Goal: Information Seeking & Learning: Compare options

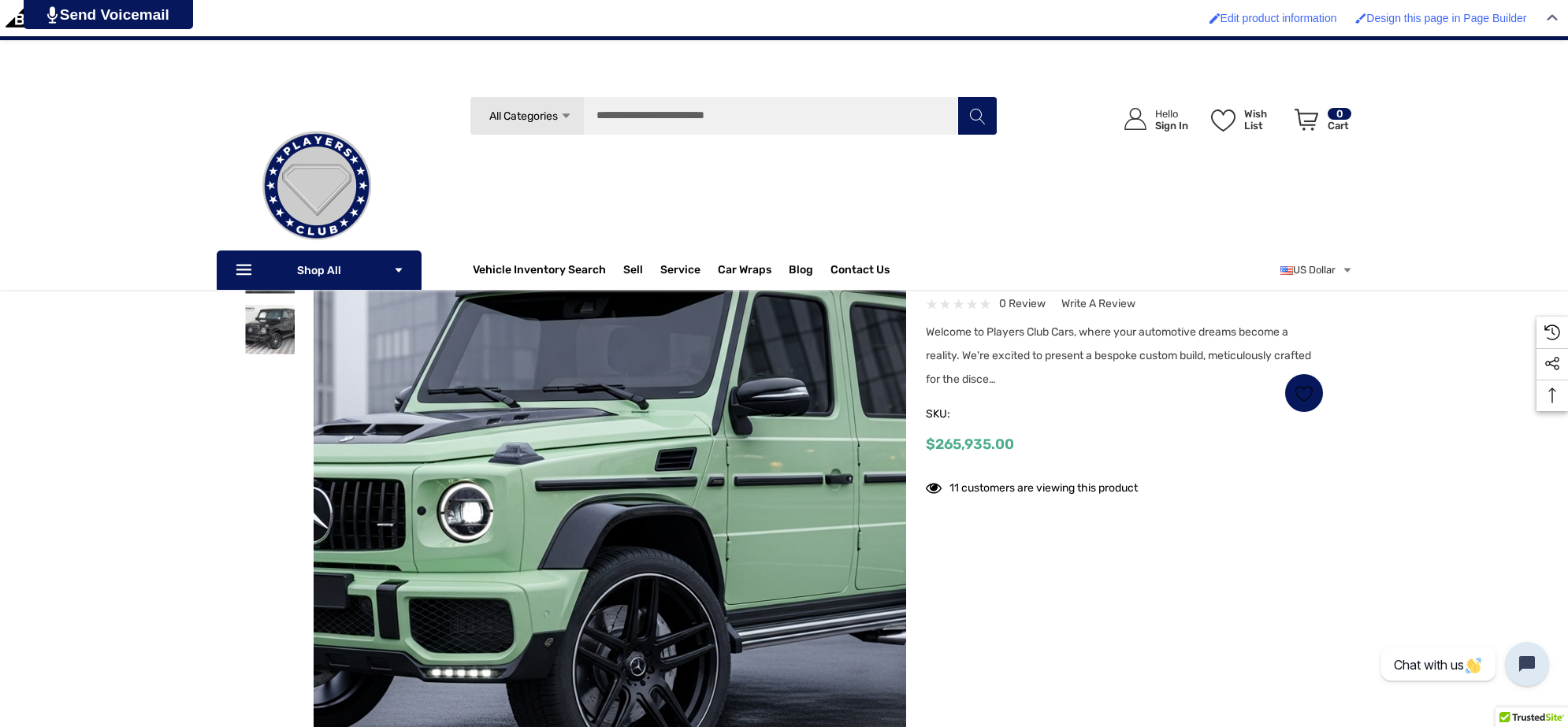
scroll to position [99, 0]
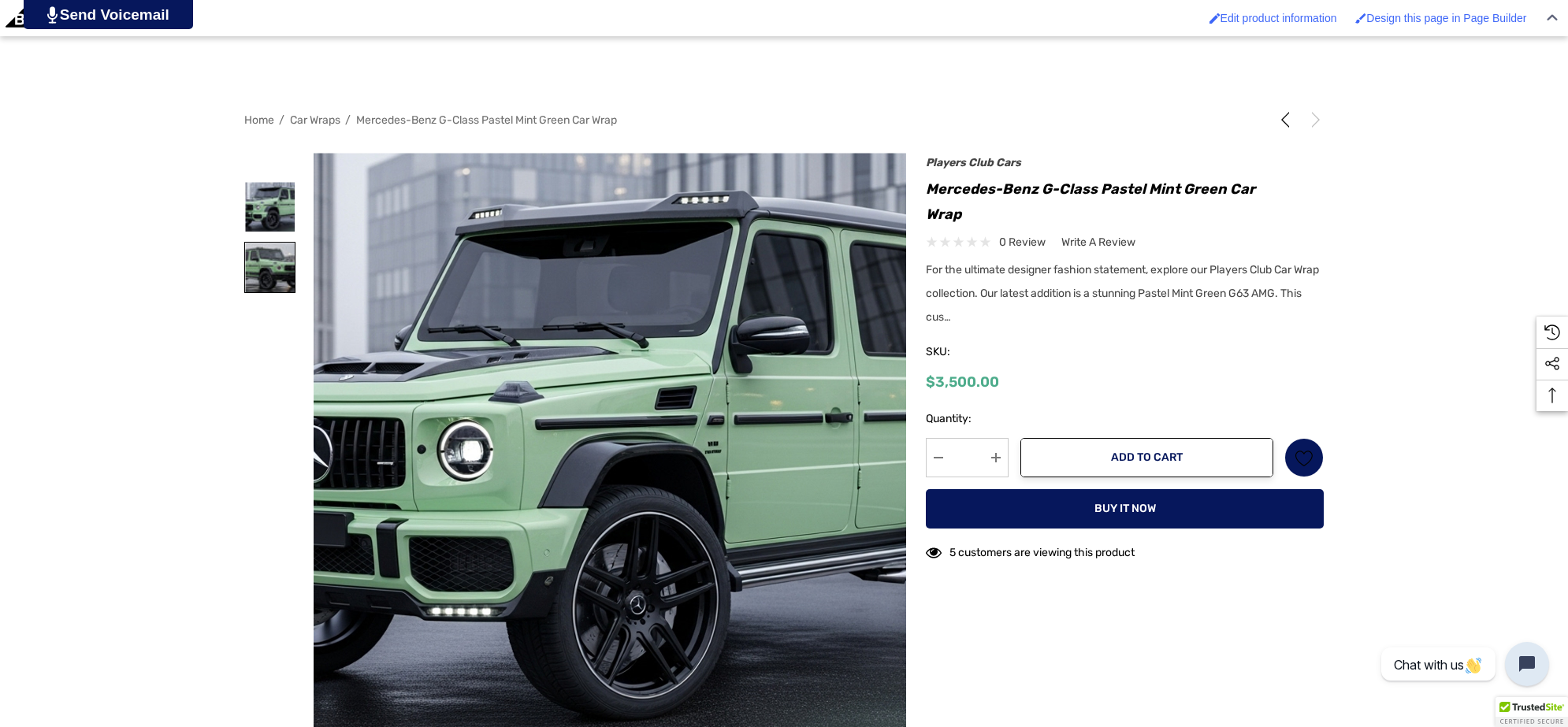
click at [290, 262] on img at bounding box center [270, 267] width 49 height 49
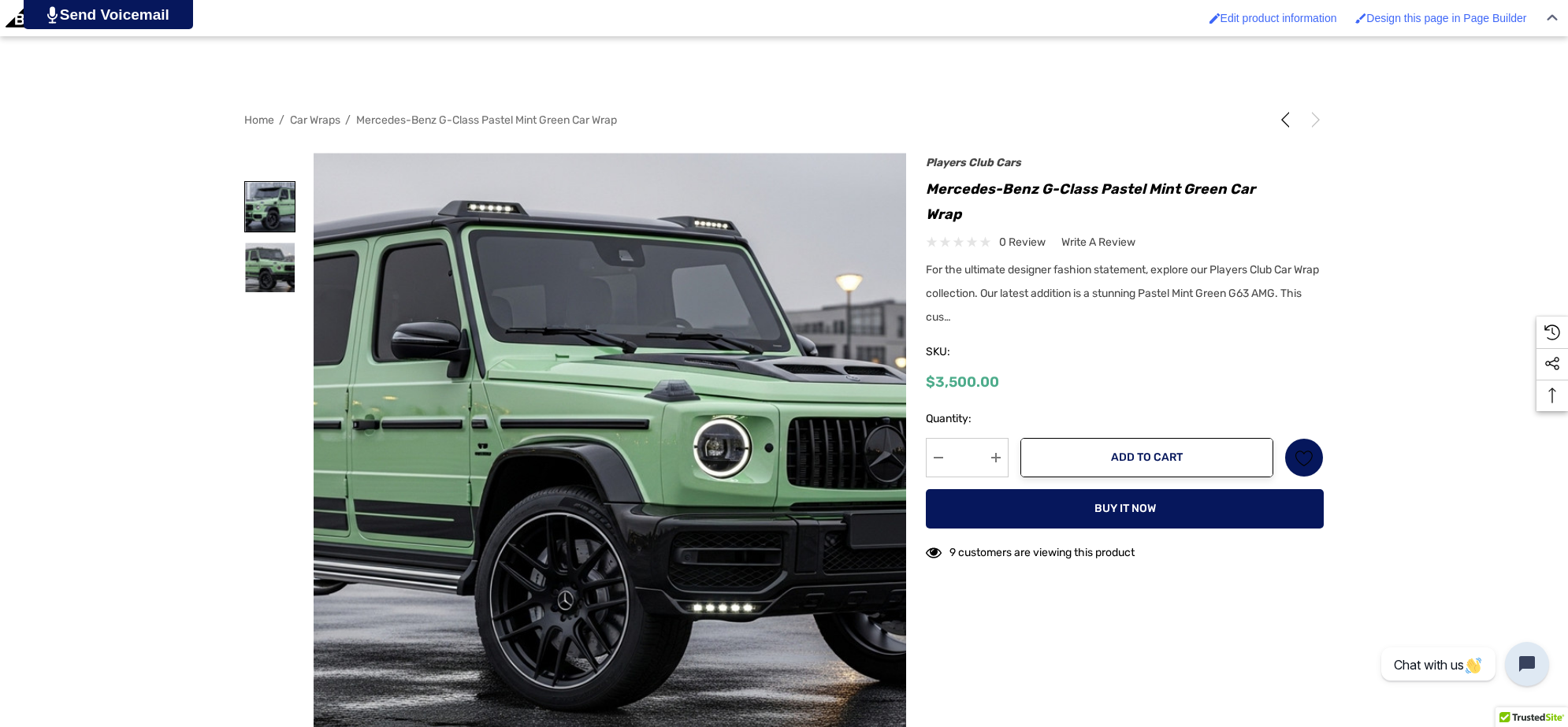
click at [249, 199] on img at bounding box center [270, 207] width 49 height 49
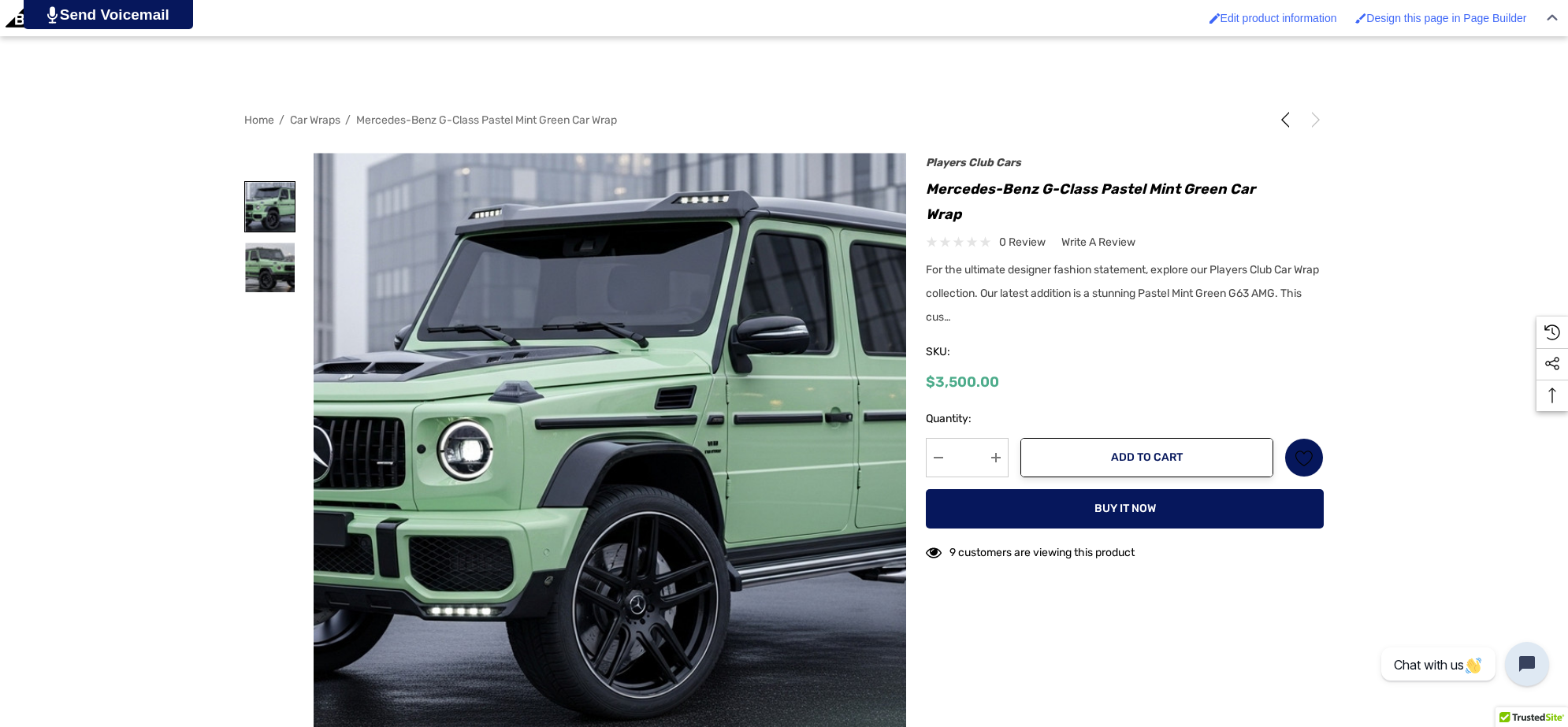
click at [270, 202] on img at bounding box center [270, 207] width 49 height 49
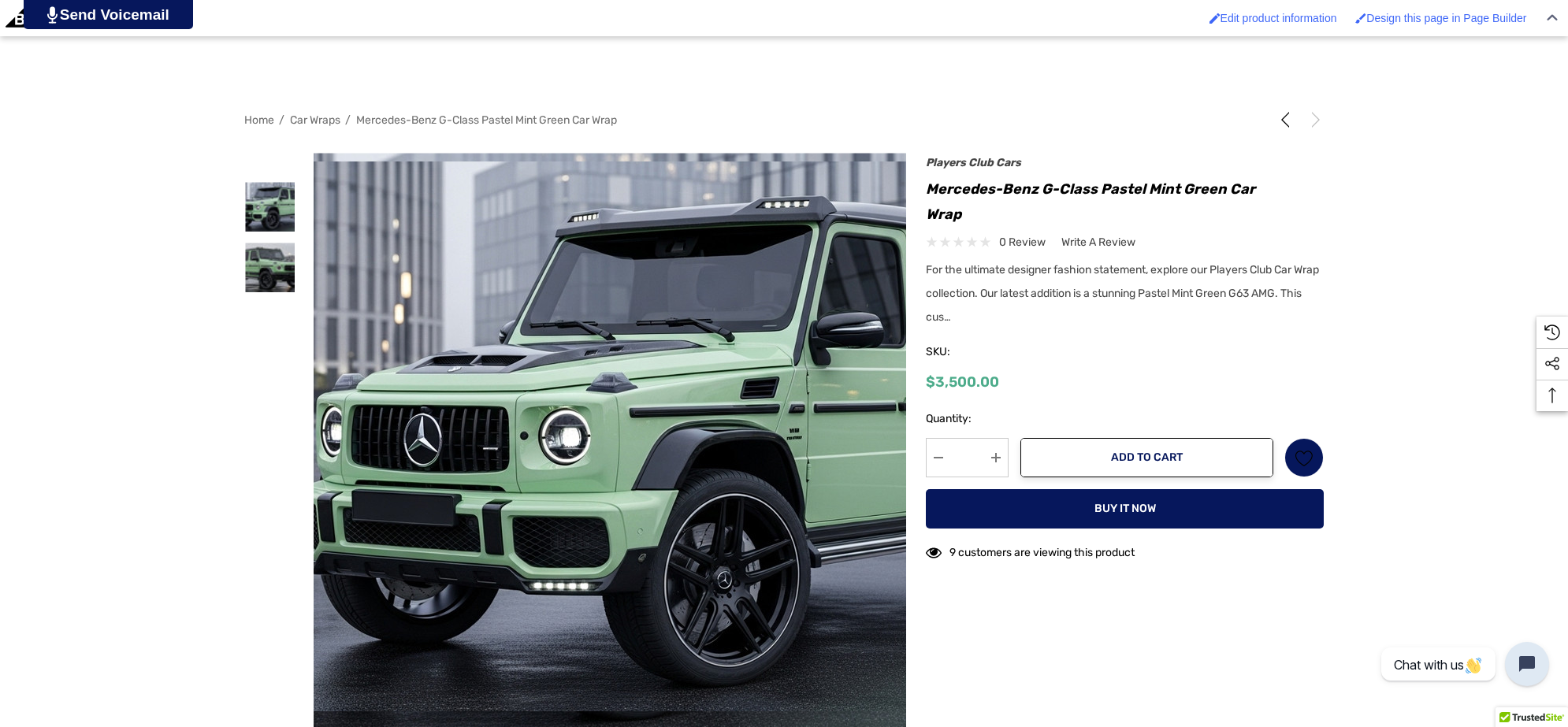
click at [482, 273] on figure at bounding box center [610, 449] width 594 height 593
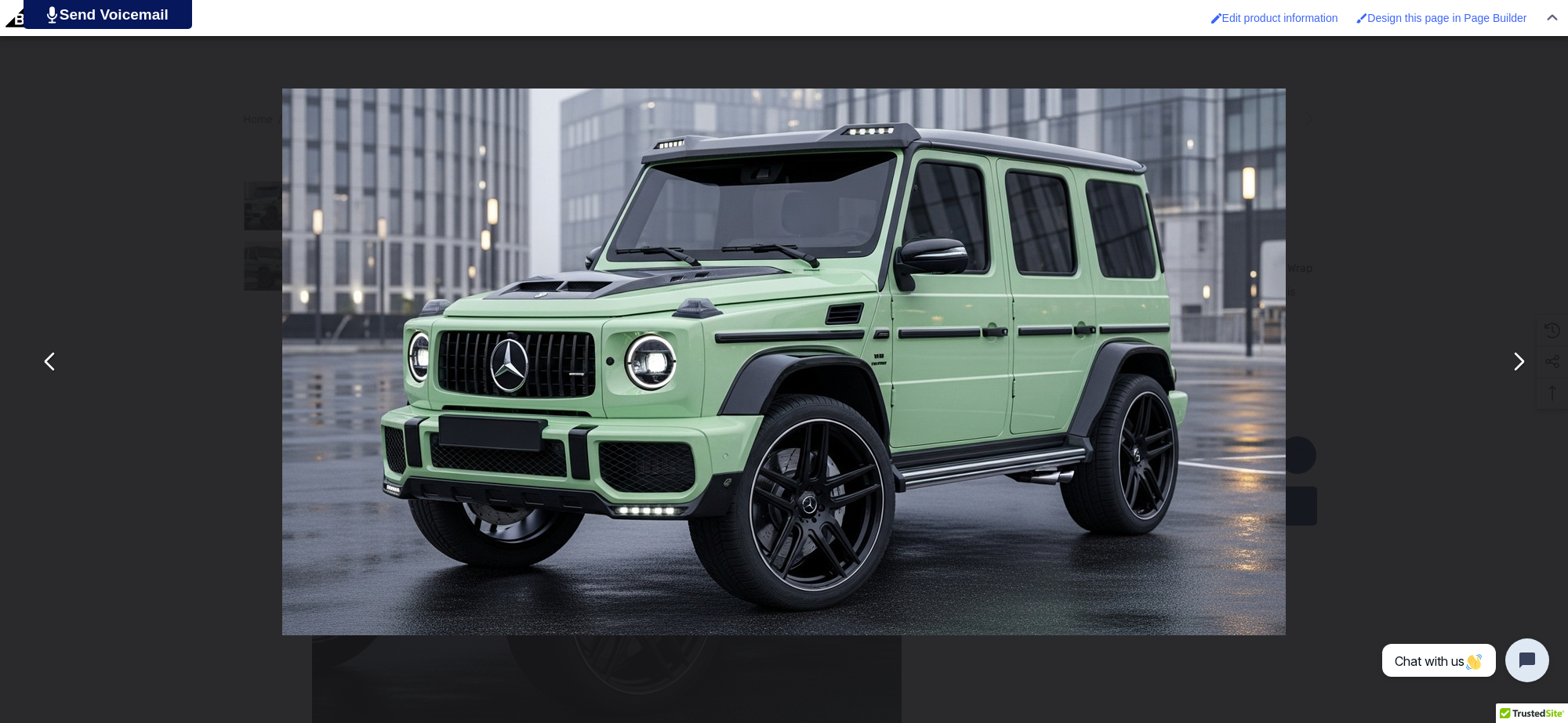
click at [1510, 369] on button "You can close this modal content with the ESC key" at bounding box center [1517, 361] width 37 height 37
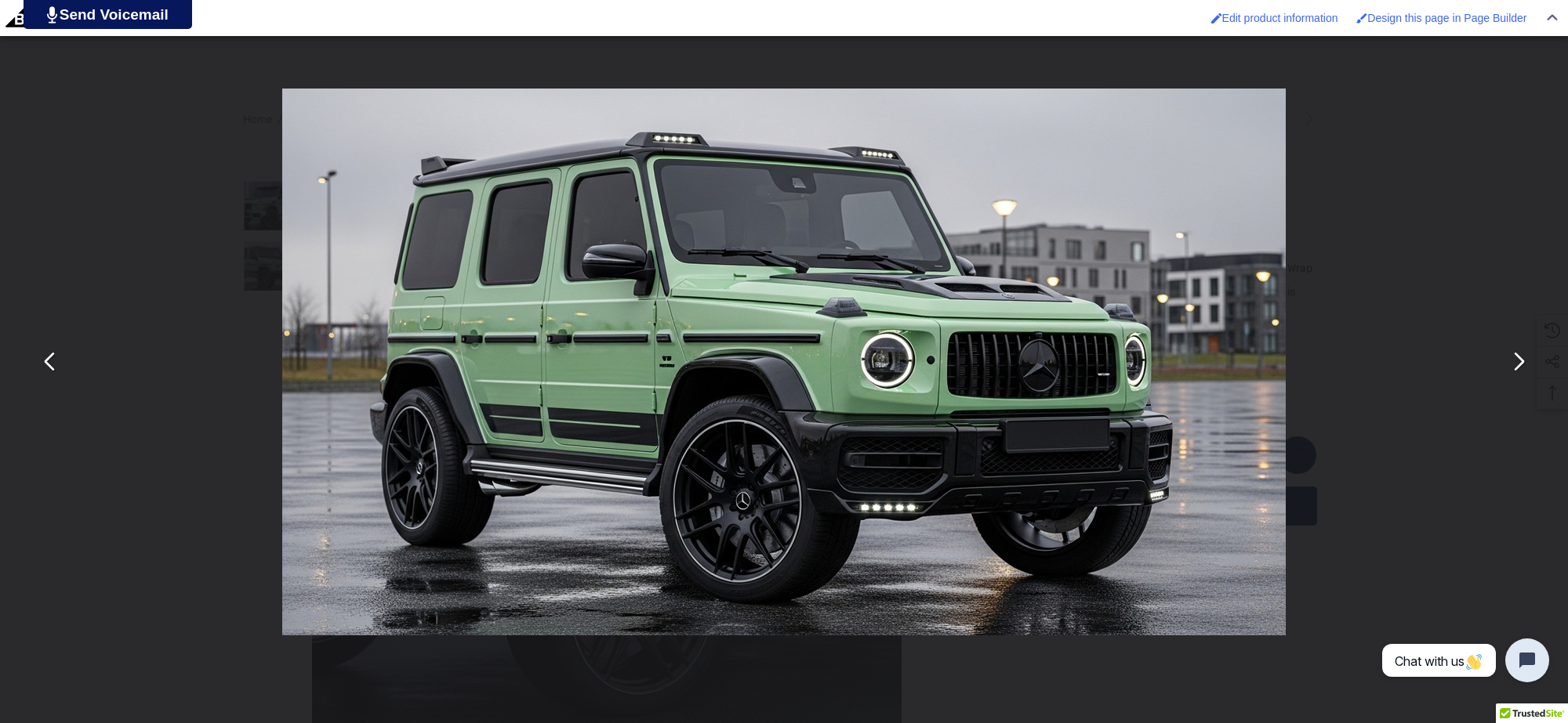
click at [108, 185] on div "You can close this modal content with the ESC key" at bounding box center [784, 361] width 1568 height 723
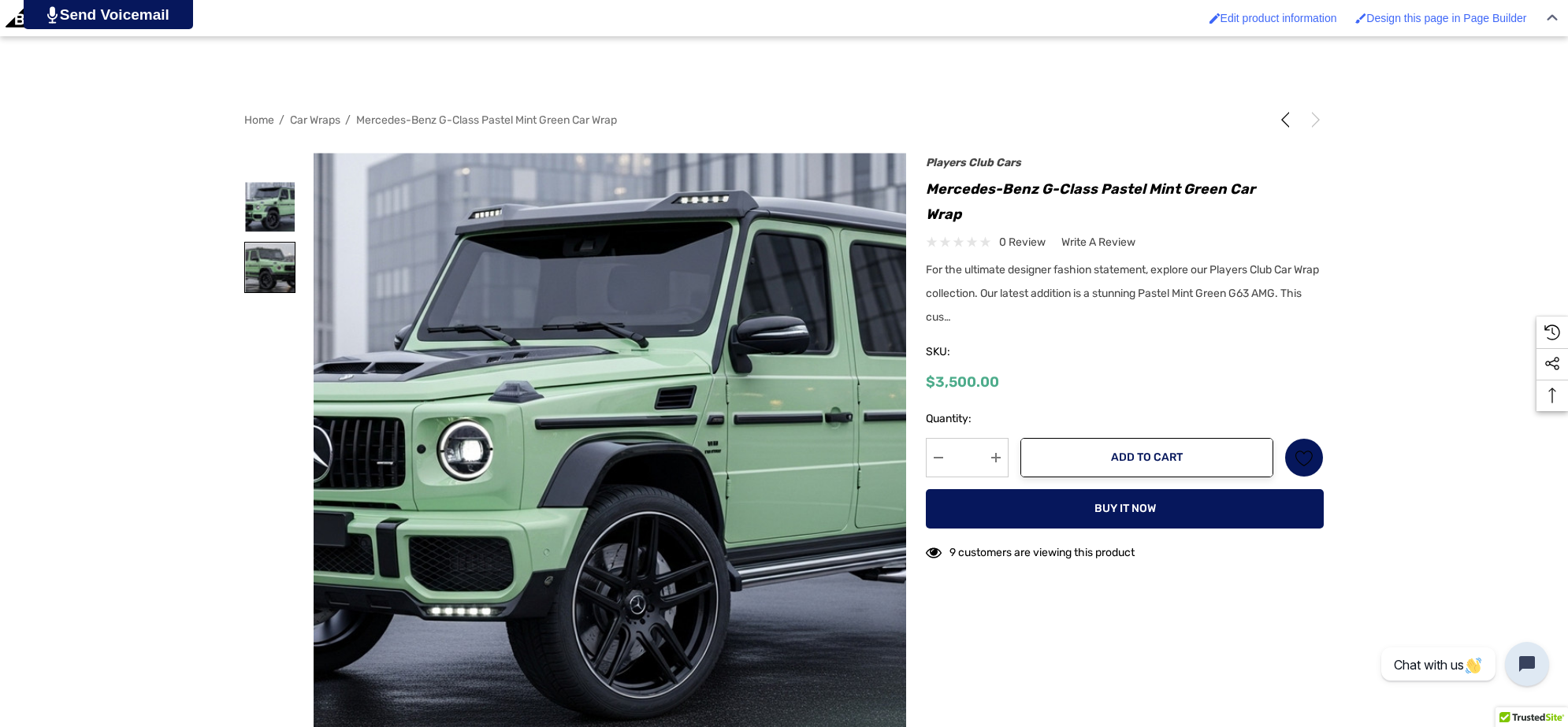
click at [273, 269] on img at bounding box center [270, 267] width 49 height 49
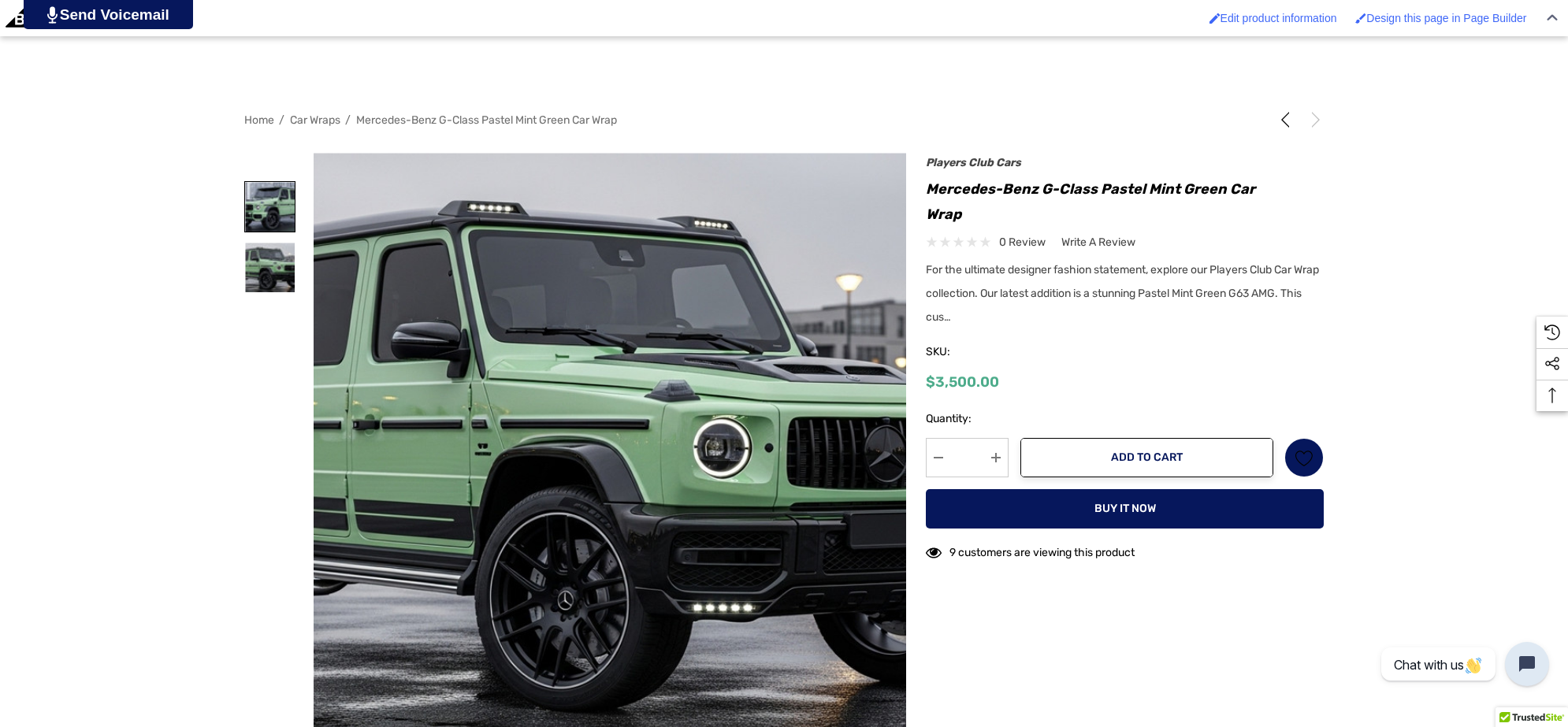
click at [266, 203] on img at bounding box center [270, 207] width 49 height 49
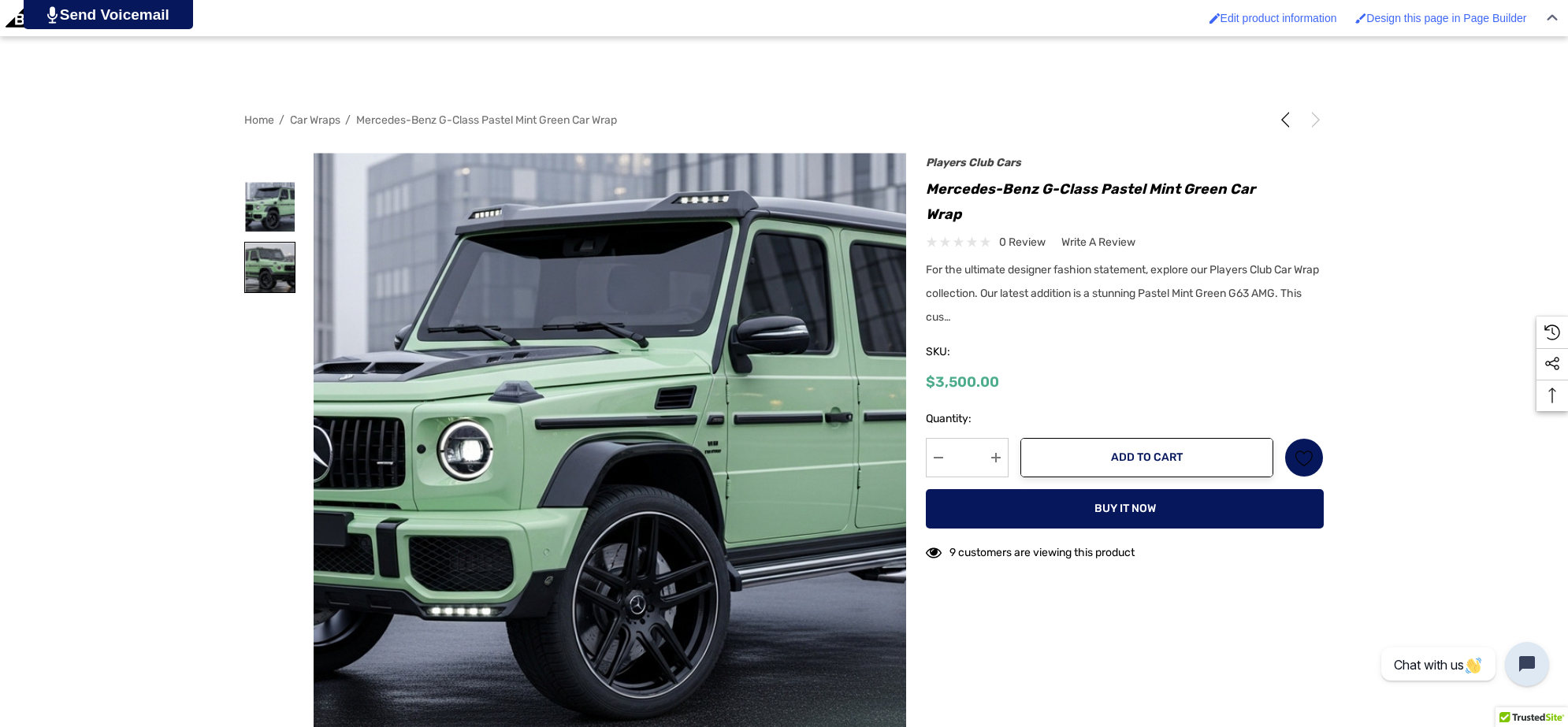
click at [262, 277] on img at bounding box center [270, 267] width 49 height 49
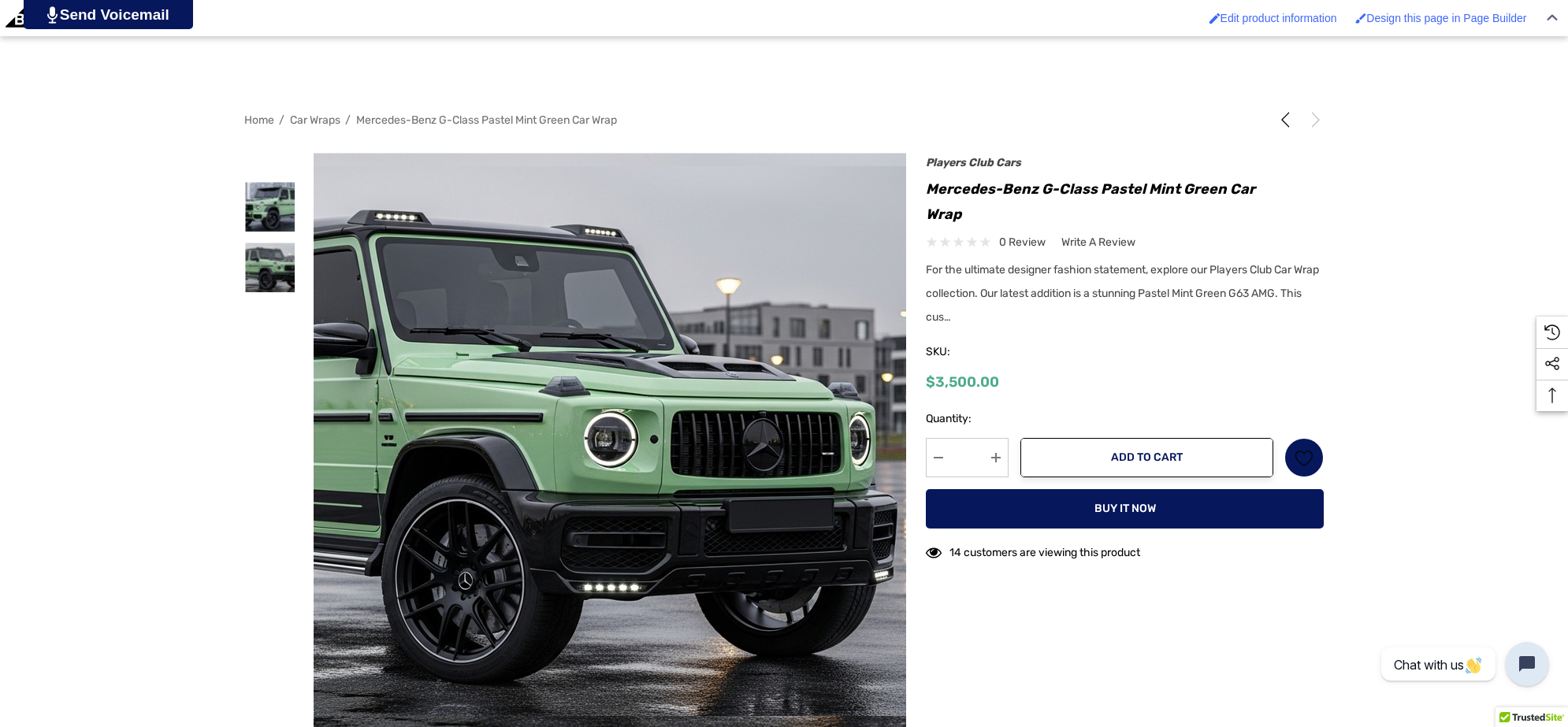
click at [757, 333] on img at bounding box center [507, 441] width 1009 height 550
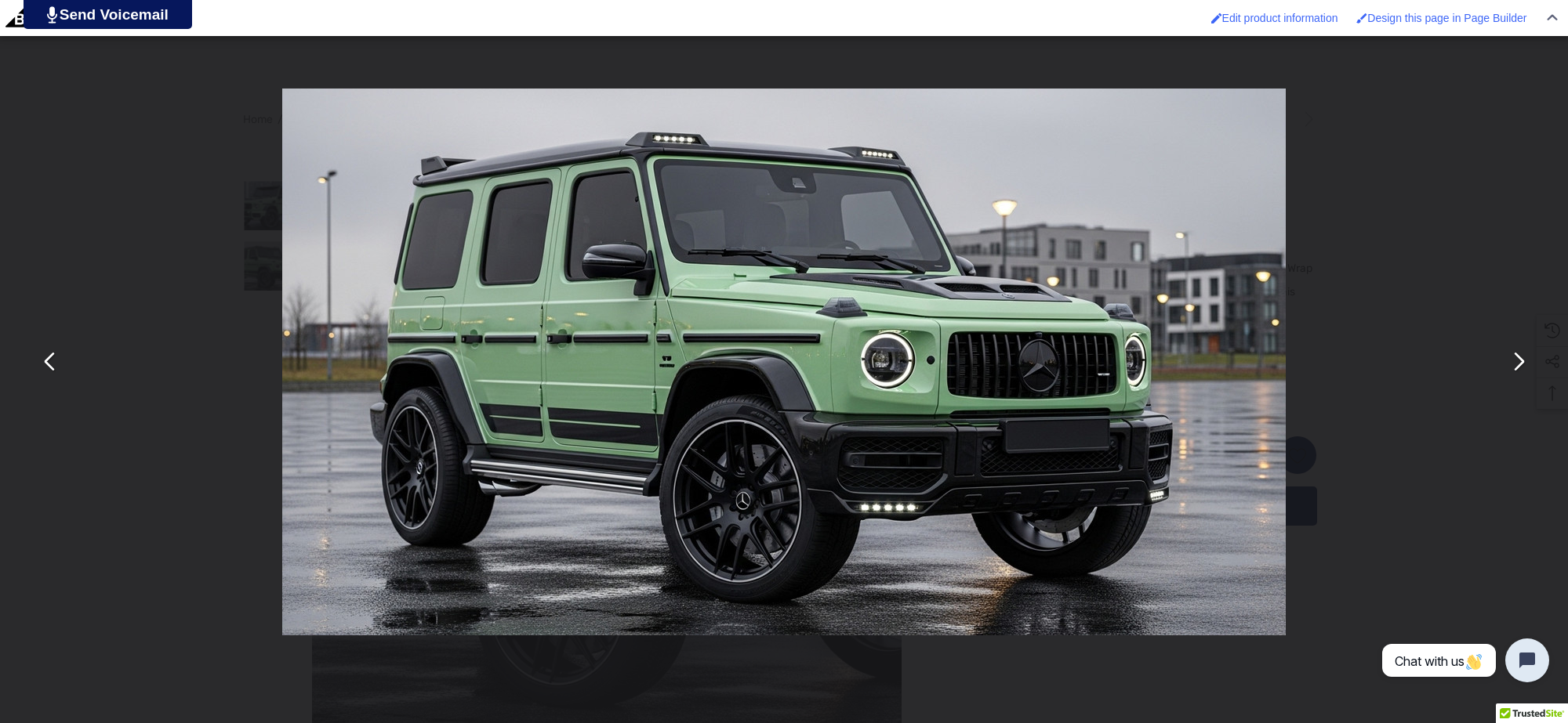
click at [48, 374] on button "You can close this modal content with the ESC key" at bounding box center [49, 361] width 37 height 37
click at [49, 369] on button "You can close this modal content with the ESC key" at bounding box center [49, 361] width 37 height 37
click at [49, 370] on button "You can close this modal content with the ESC key" at bounding box center [49, 361] width 37 height 37
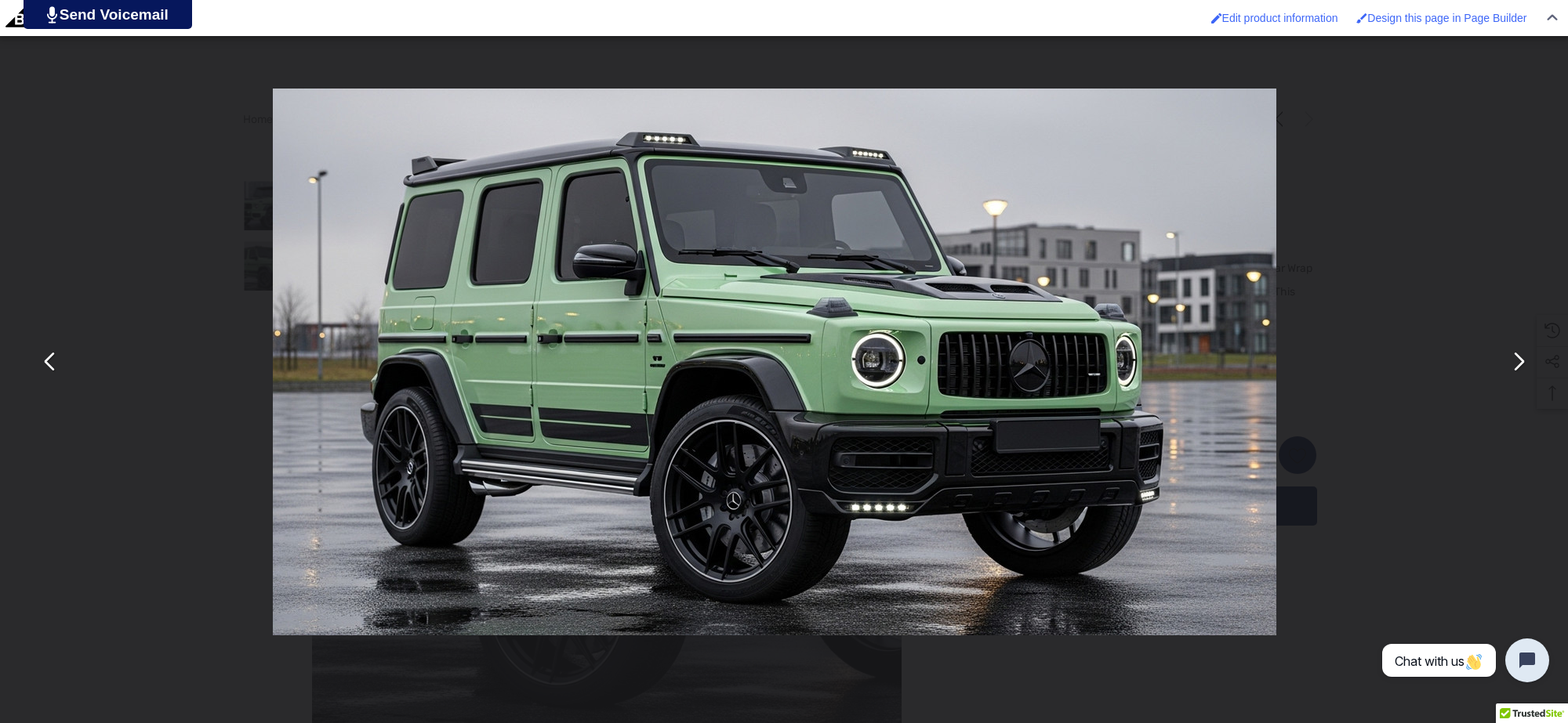
click at [49, 370] on button "You can close this modal content with the ESC key" at bounding box center [49, 361] width 37 height 37
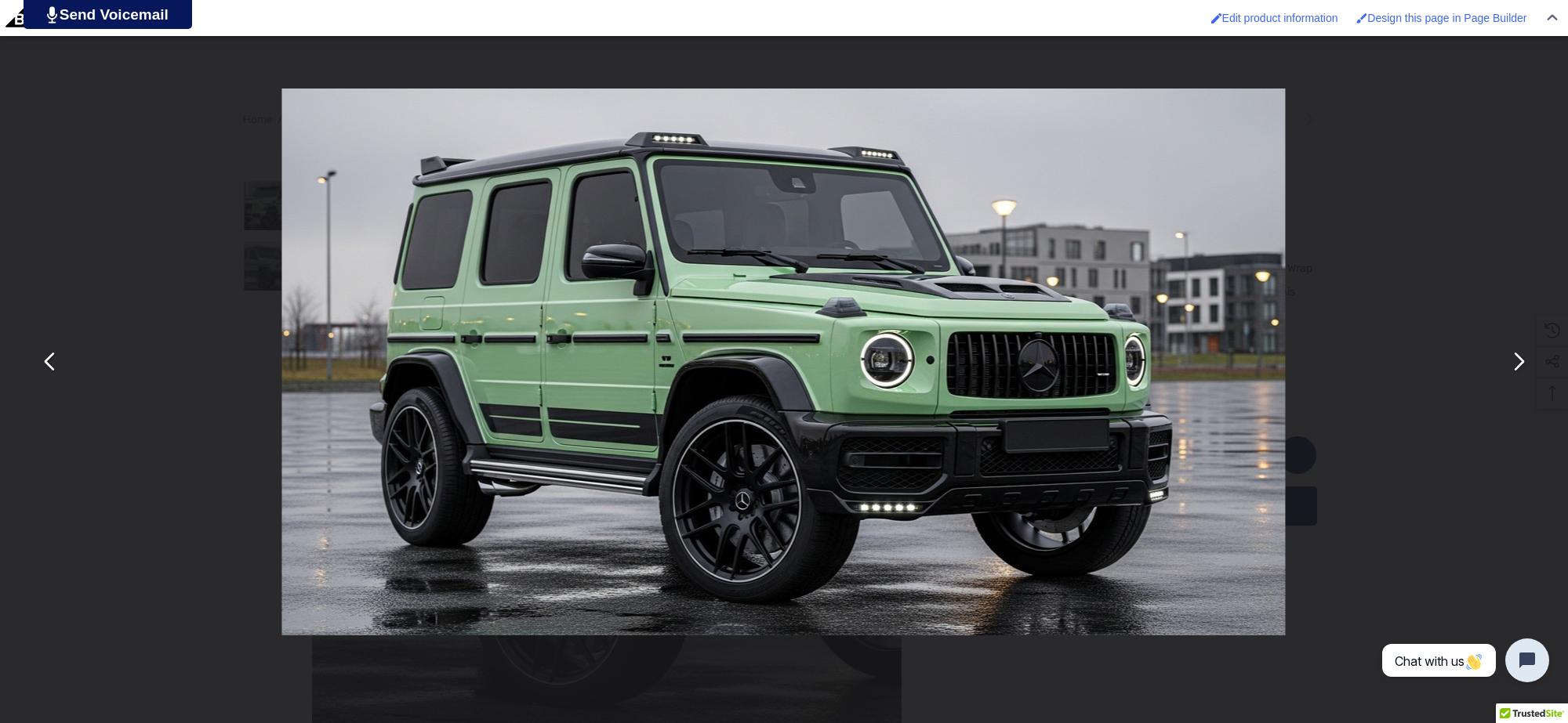
click at [91, 139] on div "You can close this modal content with the ESC key" at bounding box center [783, 361] width 1568 height 723
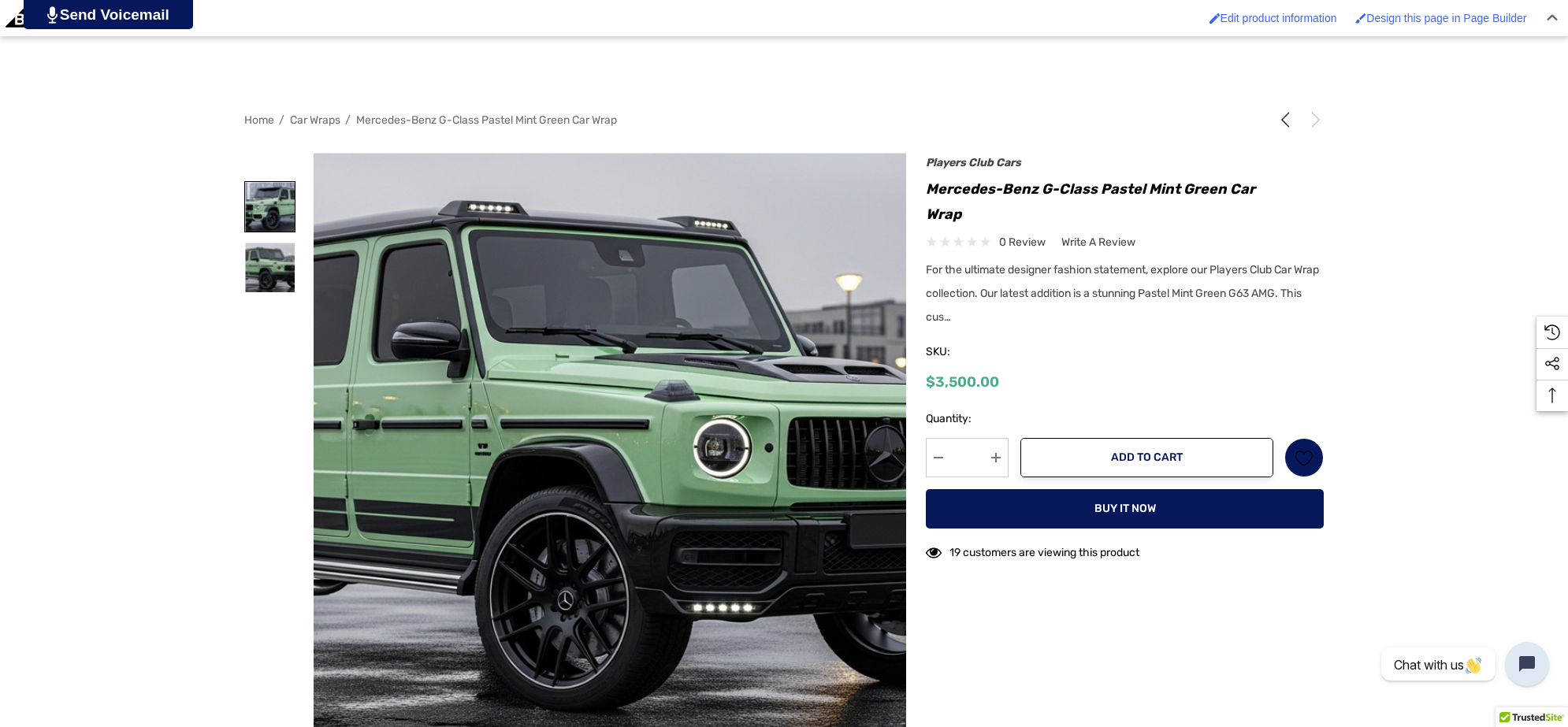
click at [265, 218] on img at bounding box center [270, 207] width 49 height 49
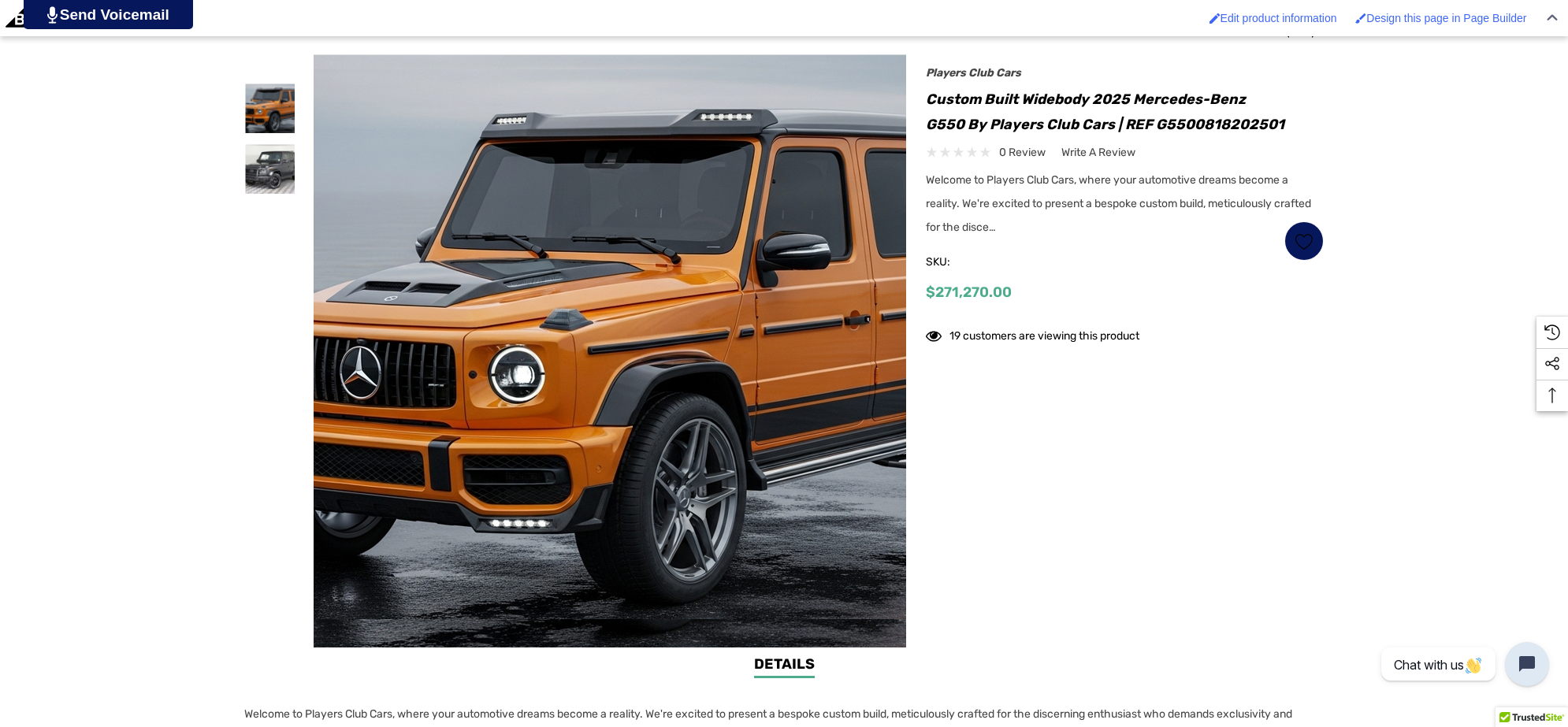
click at [578, 260] on img at bounding box center [632, 344] width 1009 height 550
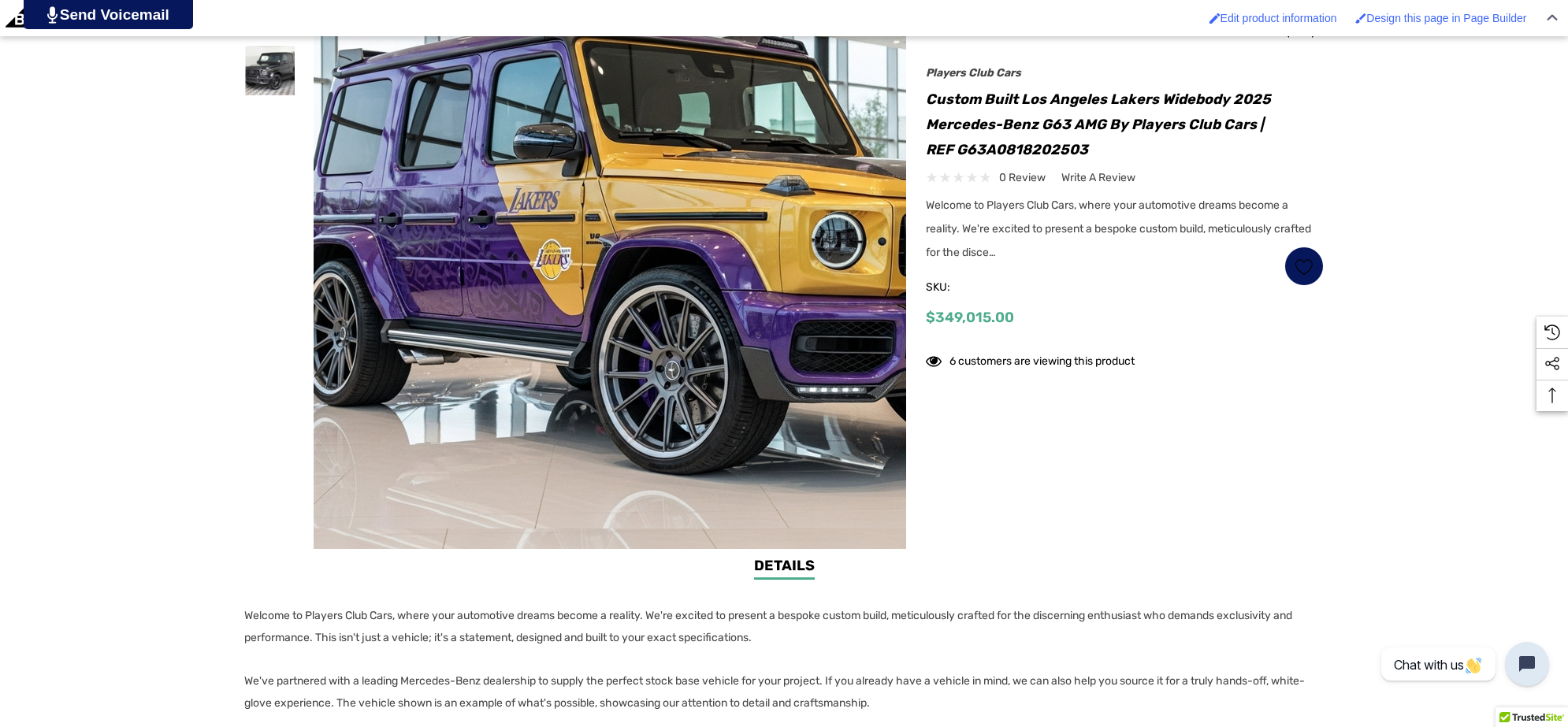
click at [495, 271] on img at bounding box center [690, 253] width 1009 height 550
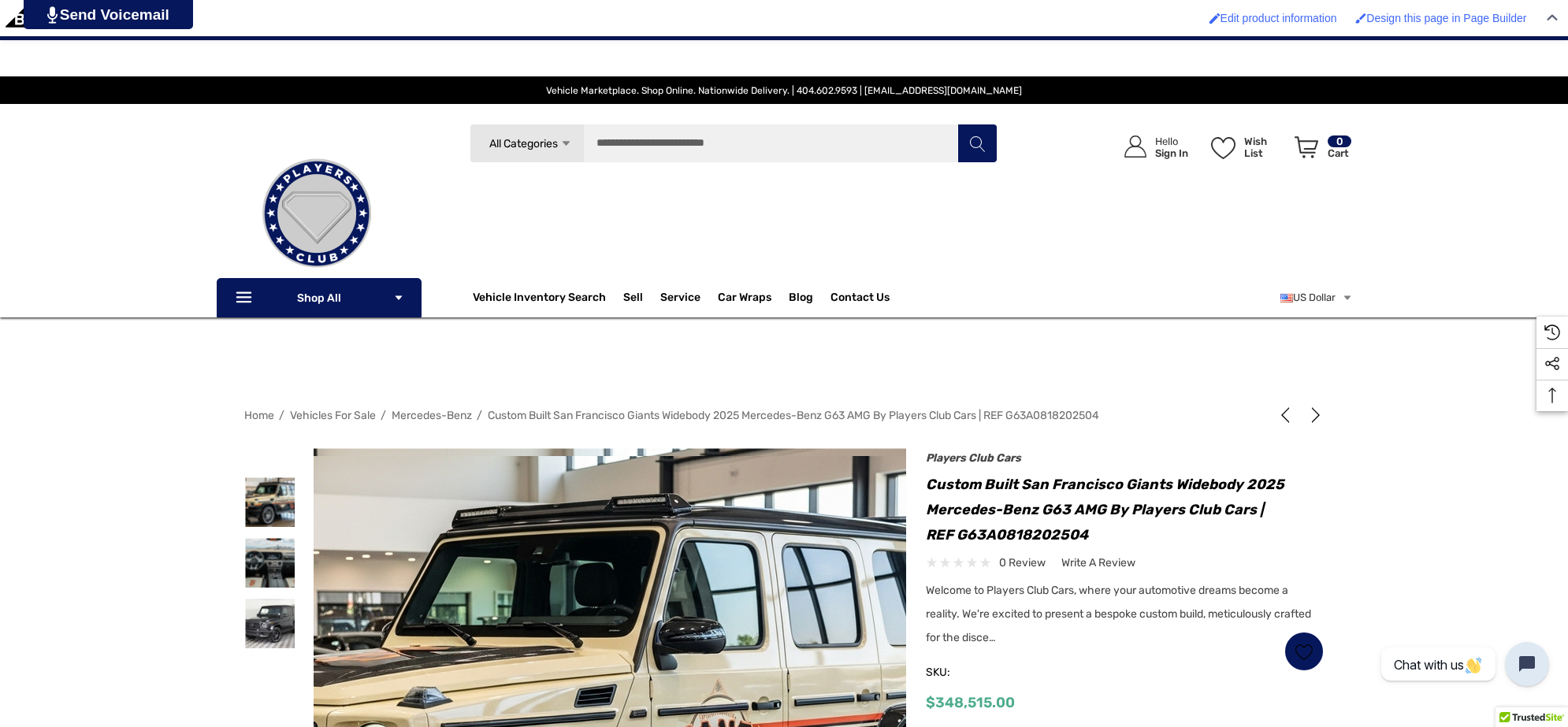
click at [663, 551] on img at bounding box center [572, 731] width 1009 height 550
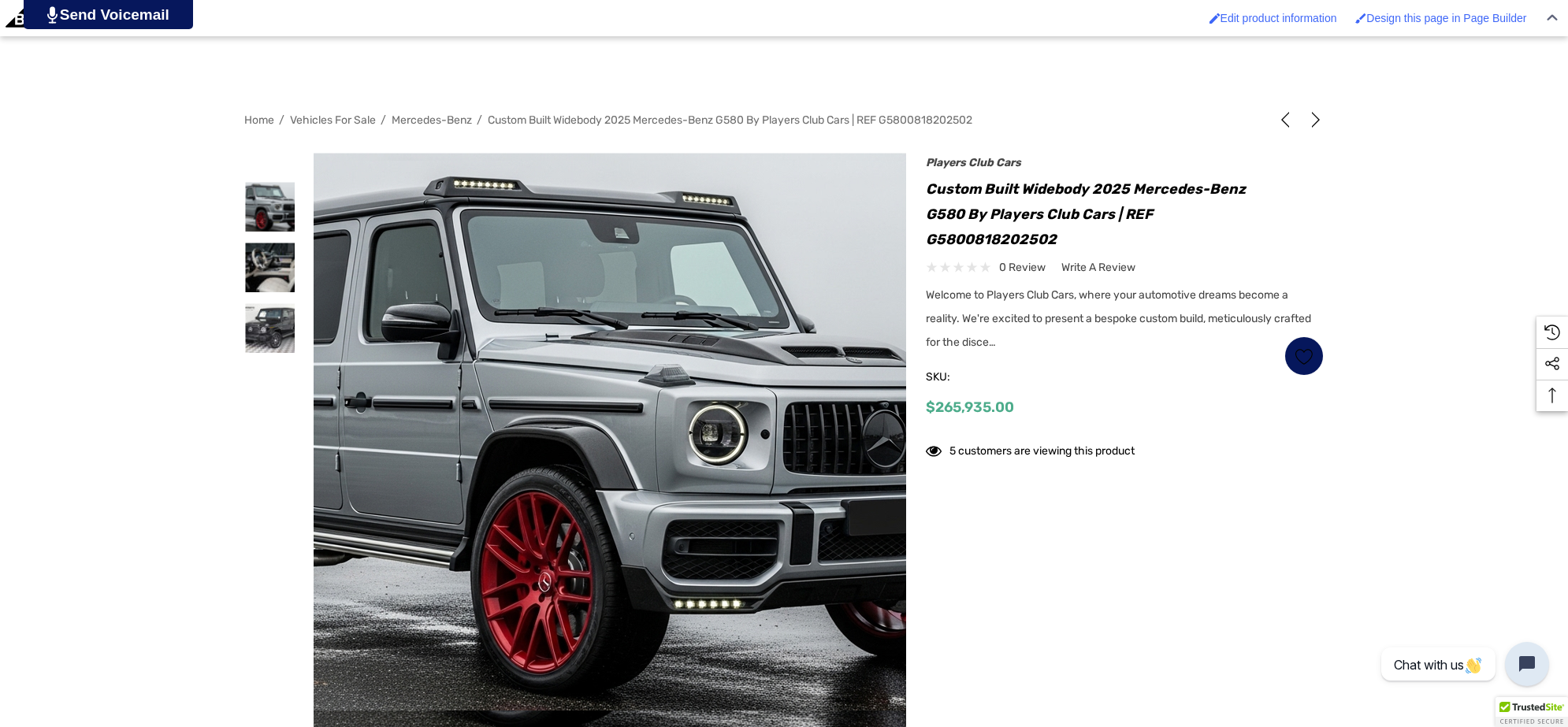
click at [577, 260] on img at bounding box center [632, 435] width 1009 height 550
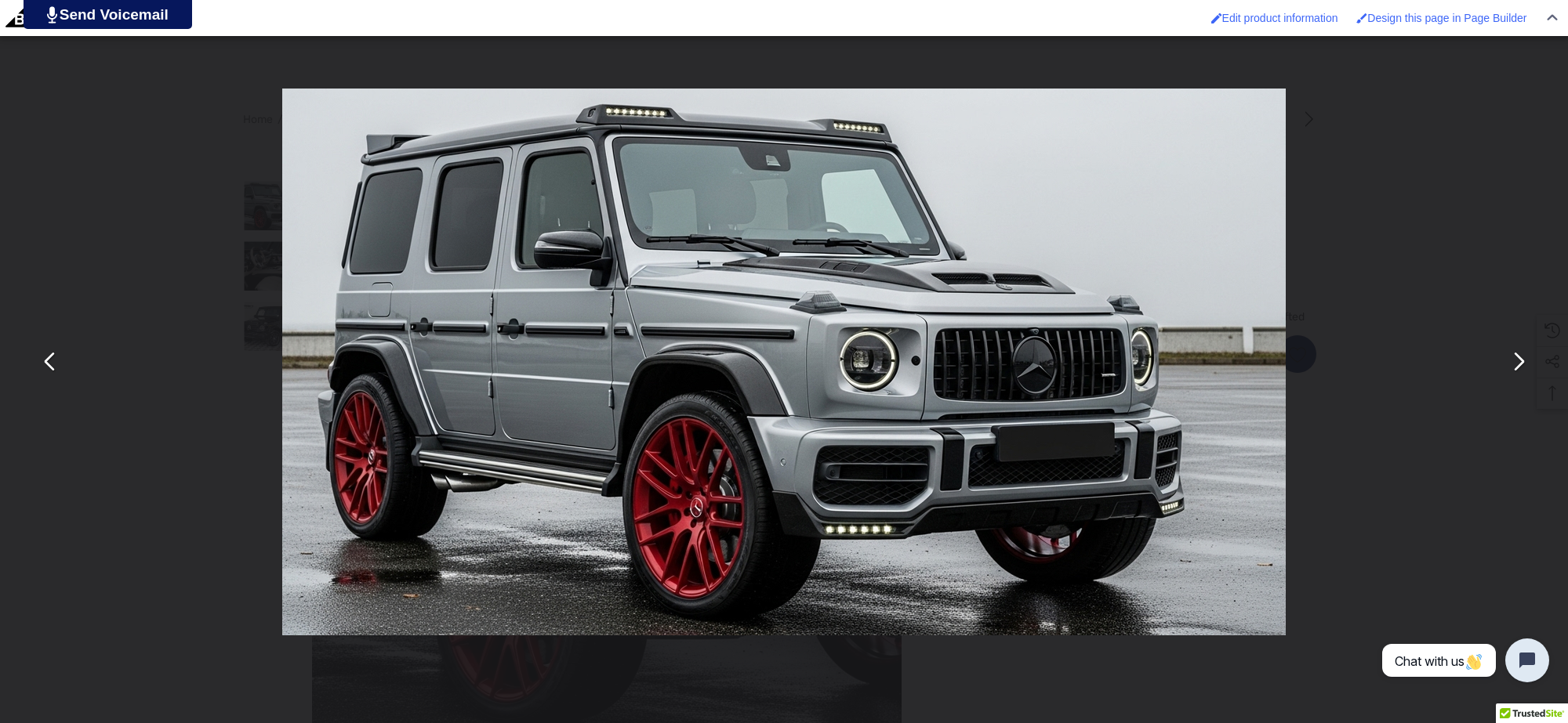
click at [66, 192] on div "You can close this modal content with the ESC key" at bounding box center [784, 361] width 1568 height 723
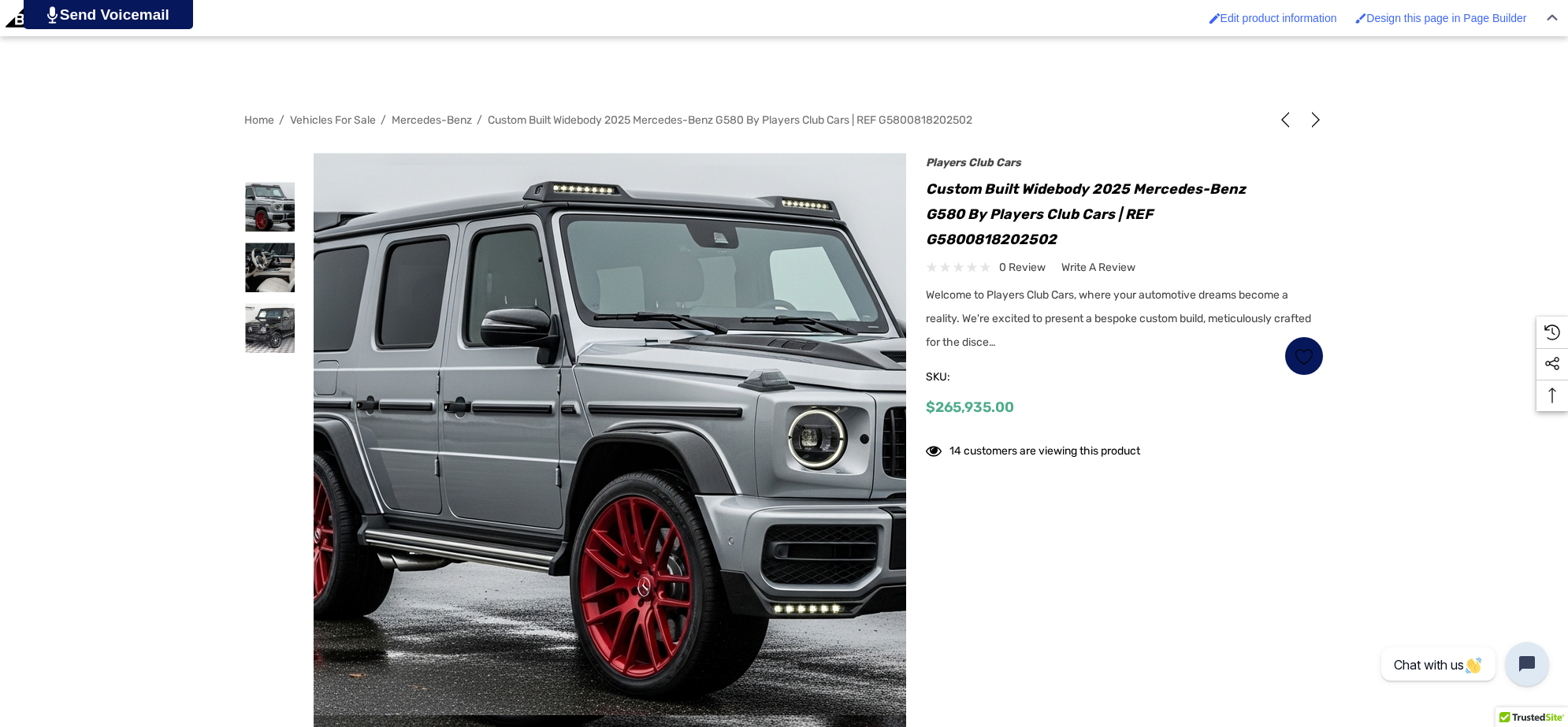
click at [435, 321] on img at bounding box center [732, 440] width 1009 height 550
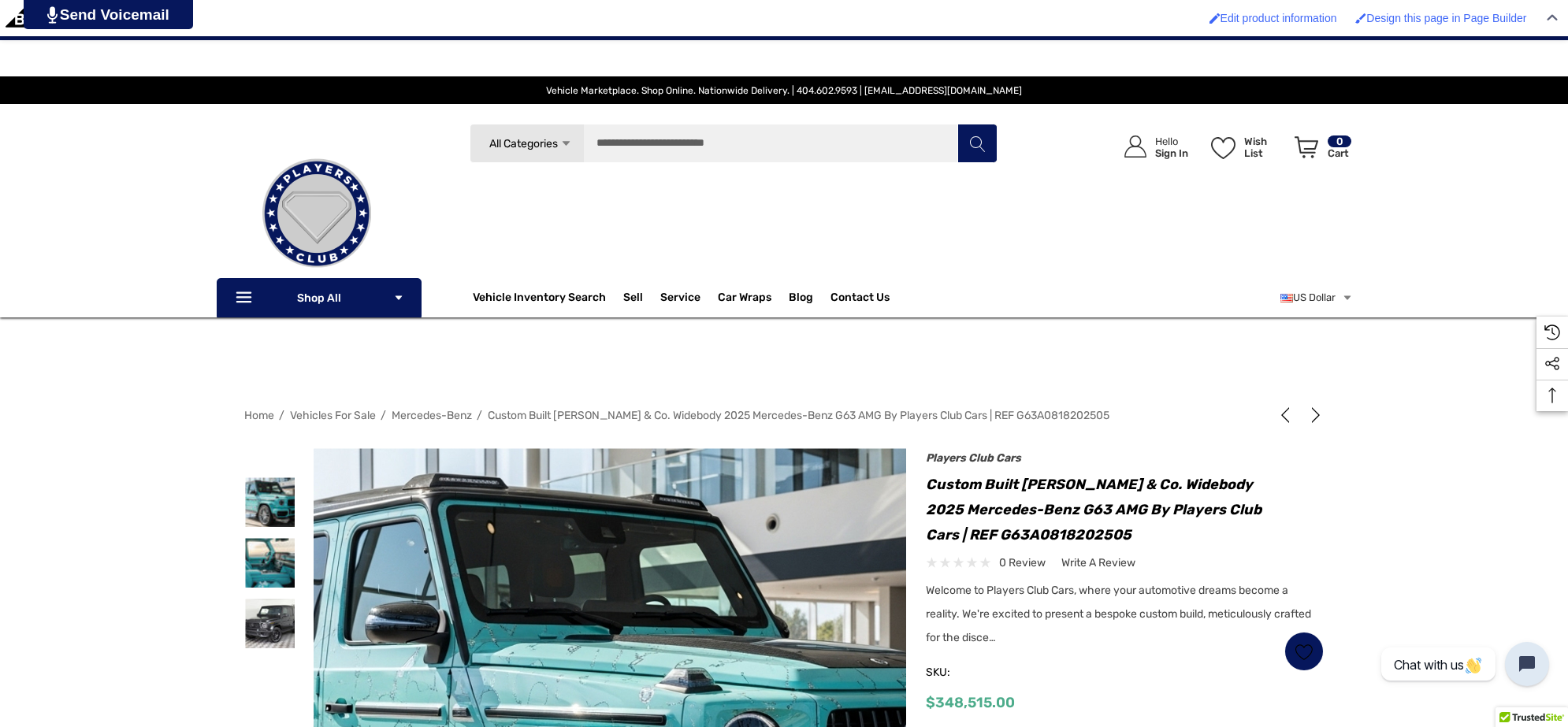
click at [1022, 482] on h1 "Custom Built [PERSON_NAME] & Co. Widebody 2025 Mercedes-Benz G63 AMG by Players…" at bounding box center [1124, 509] width 398 height 76
click at [1108, 486] on h1 "Custom Built [PERSON_NAME] & Co. Widebody 2025 Mercedes-Benz G63 AMG by Players…" at bounding box center [1124, 509] width 398 height 76
copy h1 "Tiffany & Co."
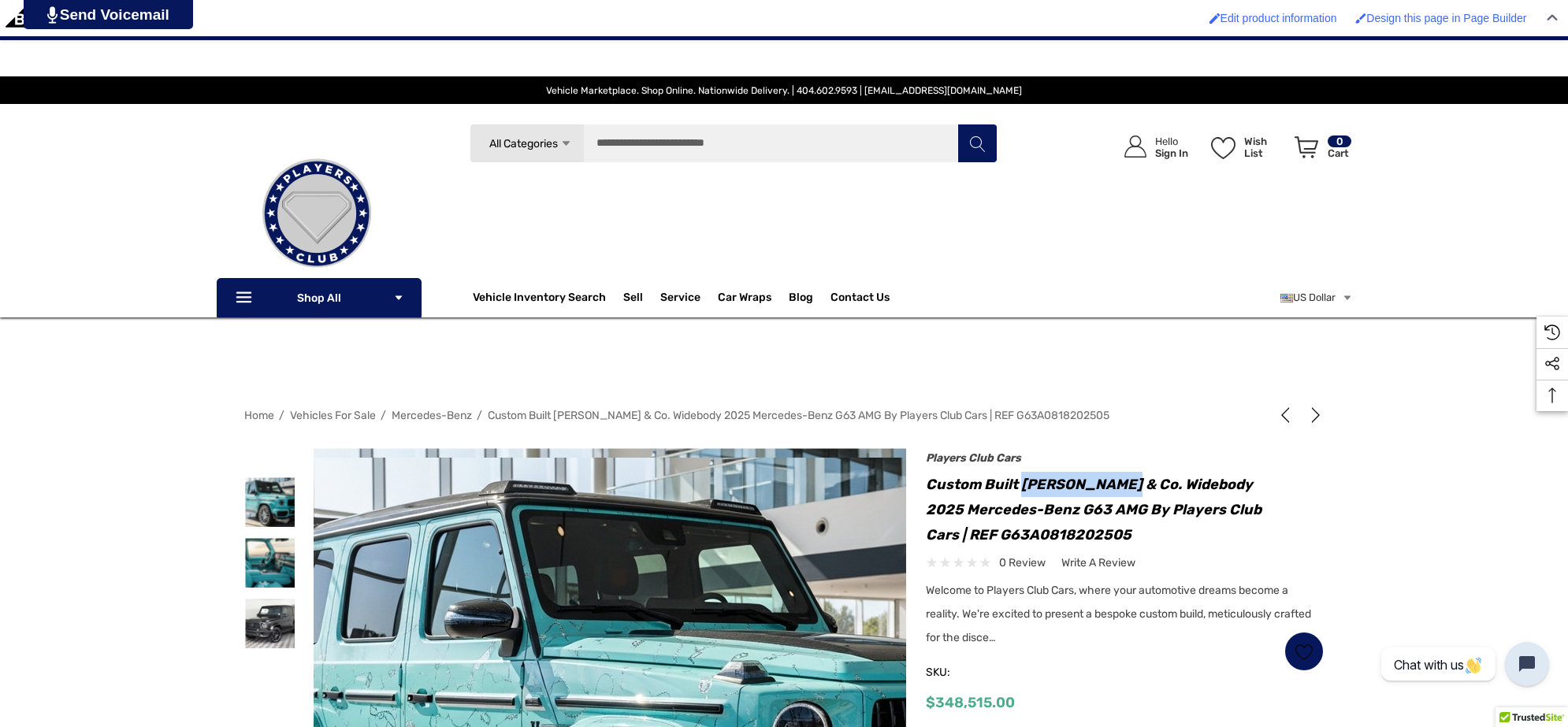
click at [521, 581] on img at bounding box center [671, 732] width 1009 height 550
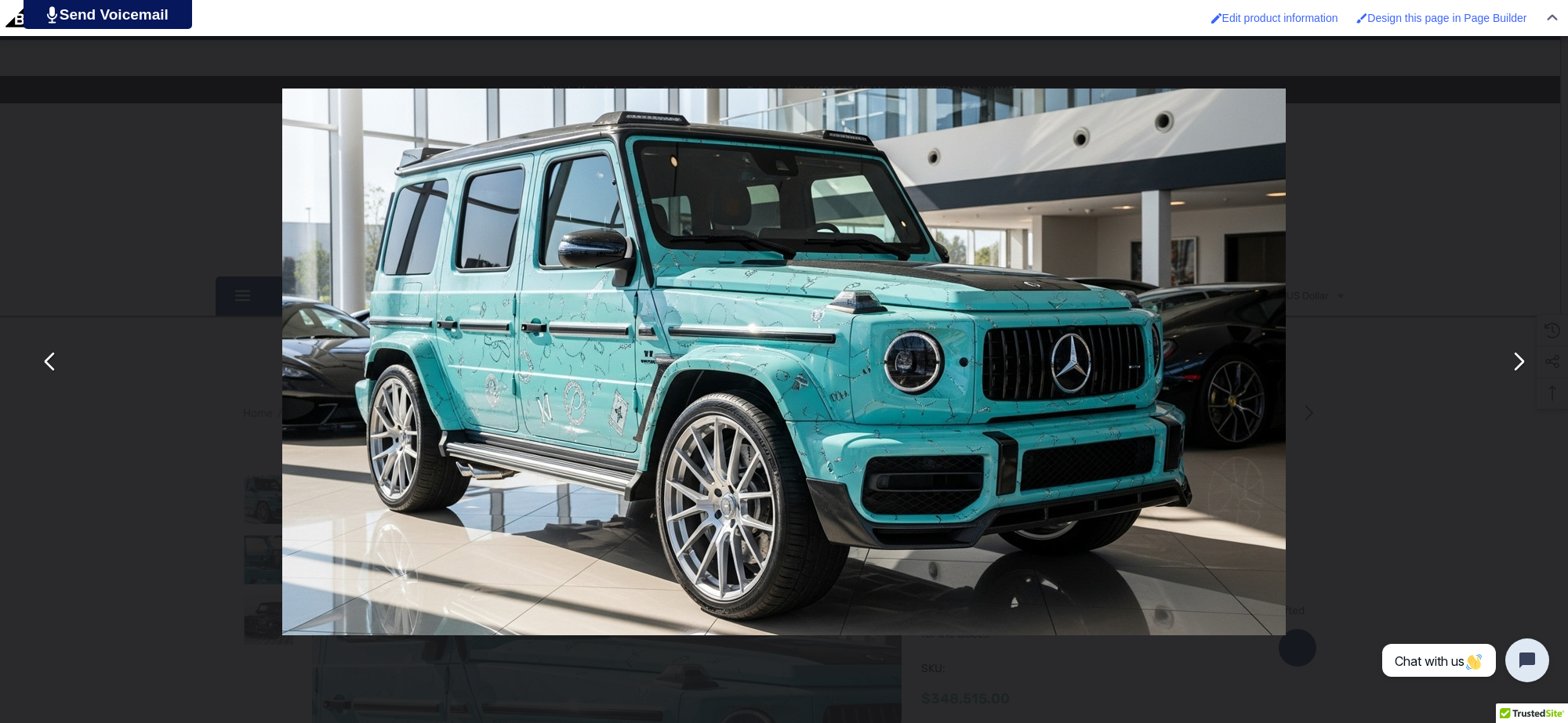
click at [1511, 354] on button "You can close this modal content with the ESC key" at bounding box center [1517, 361] width 37 height 37
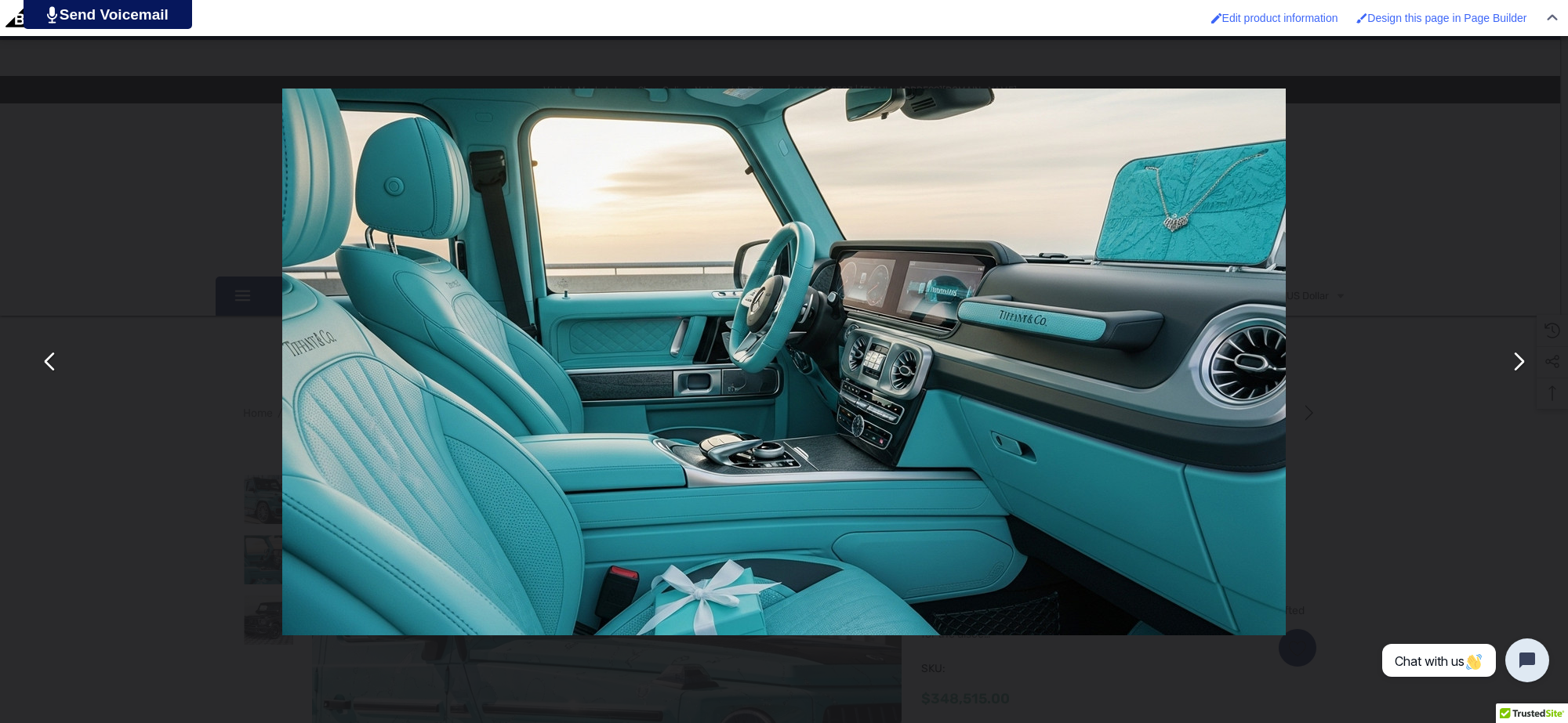
click at [54, 372] on button "You can close this modal content with the ESC key" at bounding box center [49, 361] width 37 height 37
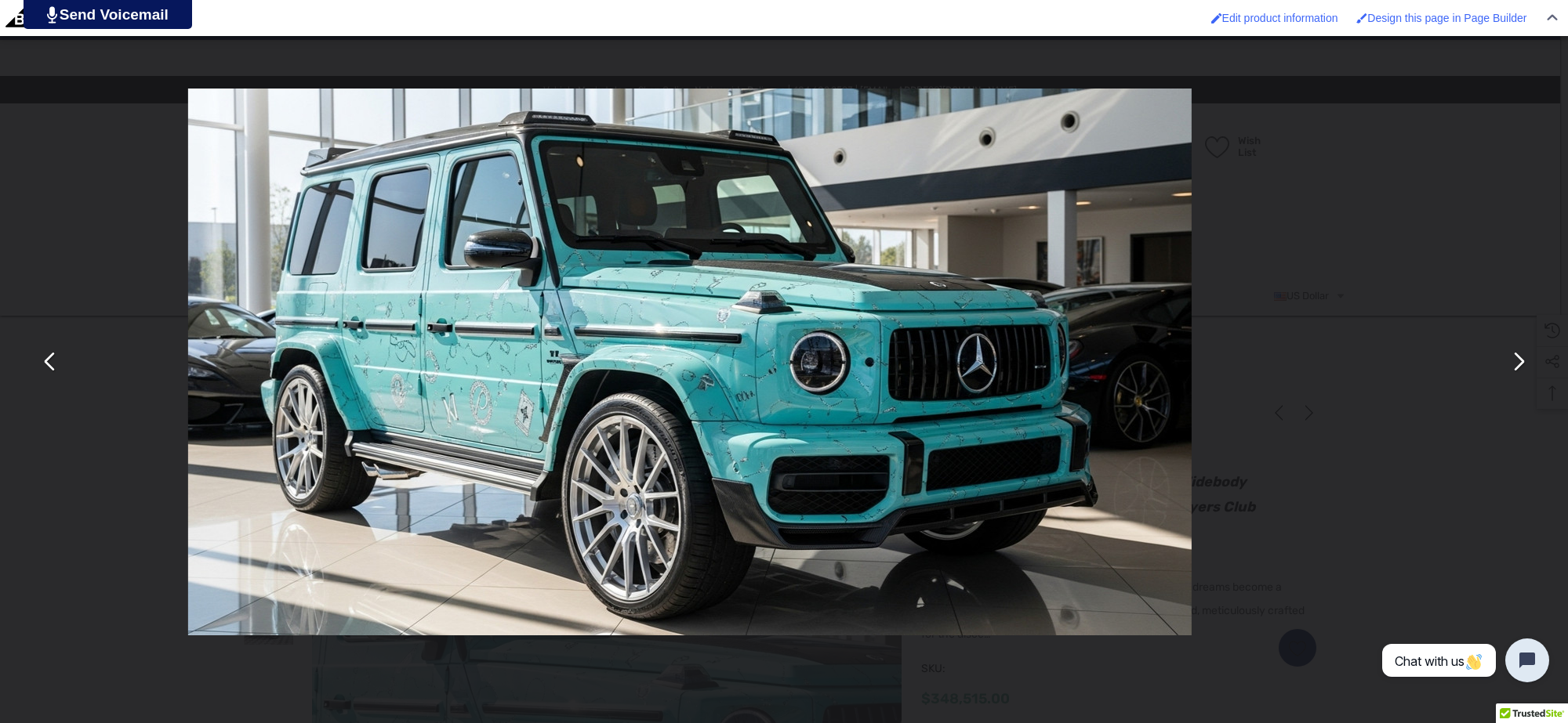
click at [54, 372] on button "You can close this modal content with the ESC key" at bounding box center [49, 361] width 37 height 37
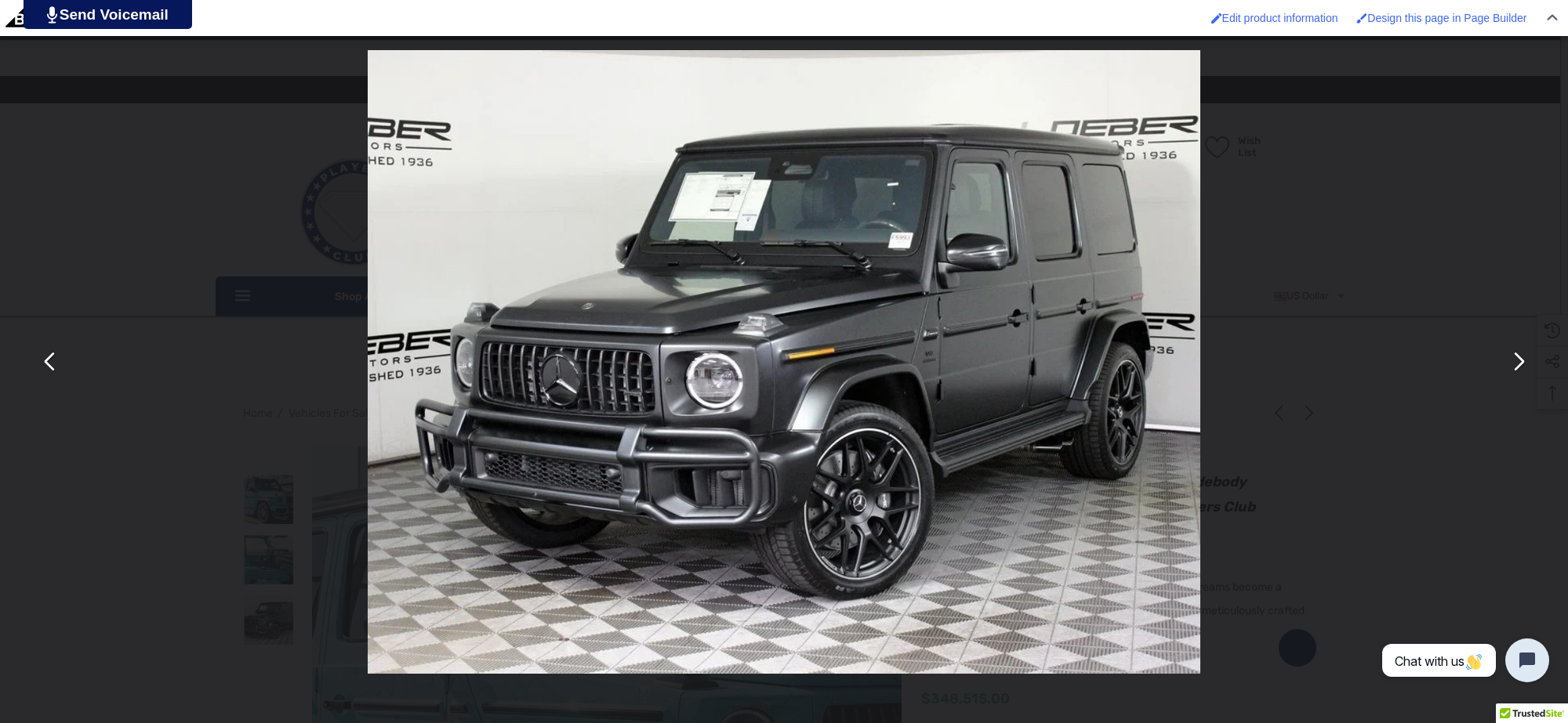
click at [1505, 355] on button "You can close this modal content with the ESC key" at bounding box center [1517, 361] width 37 height 37
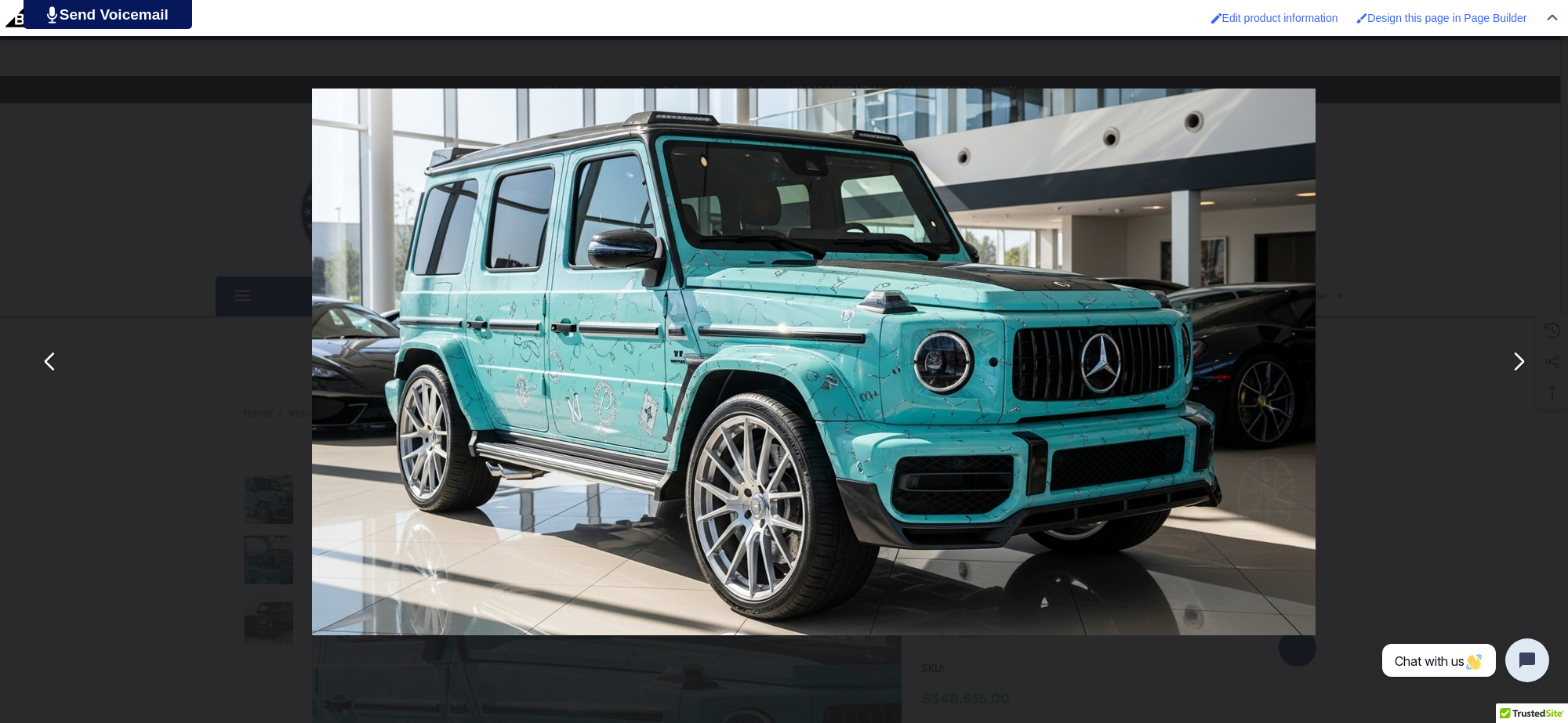
click at [1506, 354] on button "You can close this modal content with the ESC key" at bounding box center [1517, 361] width 37 height 37
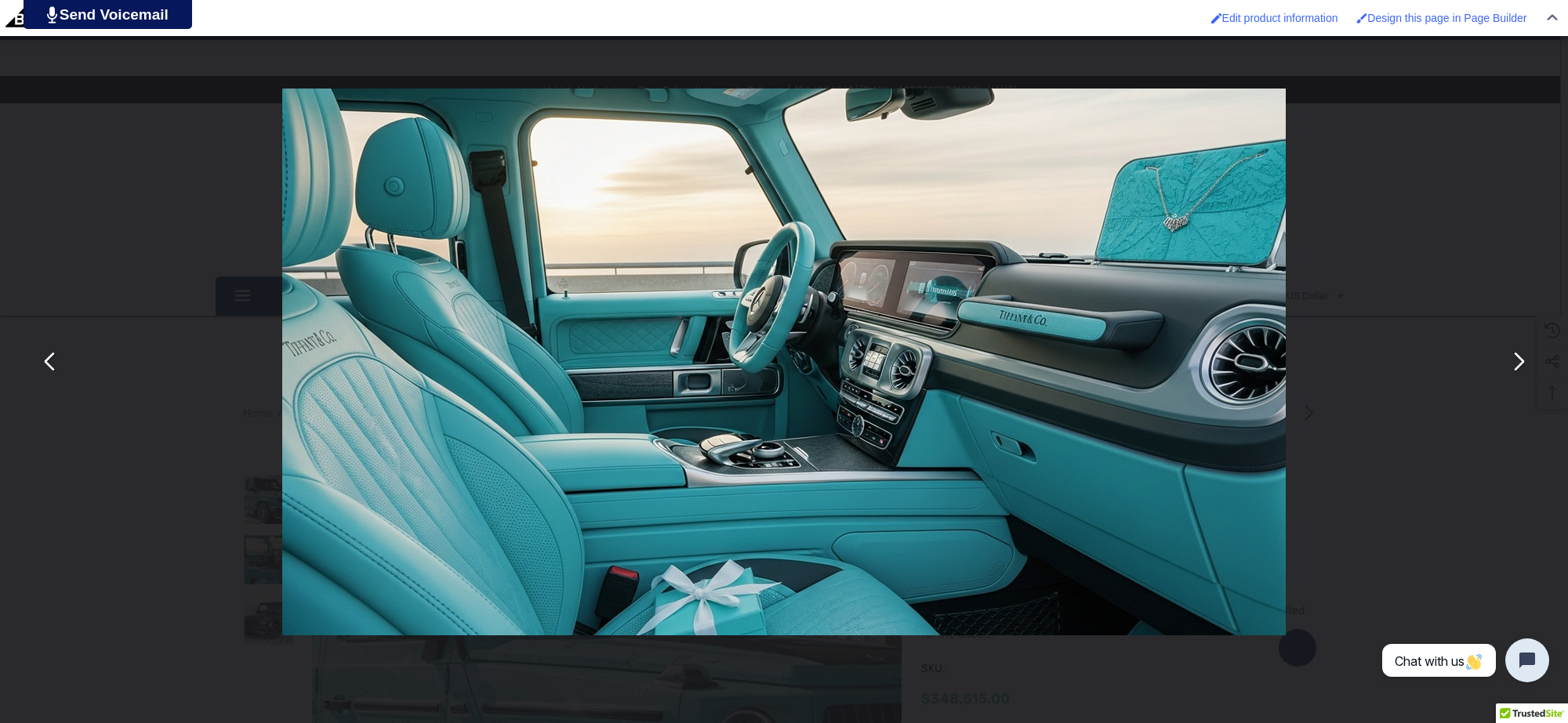
click at [59, 362] on button "You can close this modal content with the ESC key" at bounding box center [49, 361] width 37 height 37
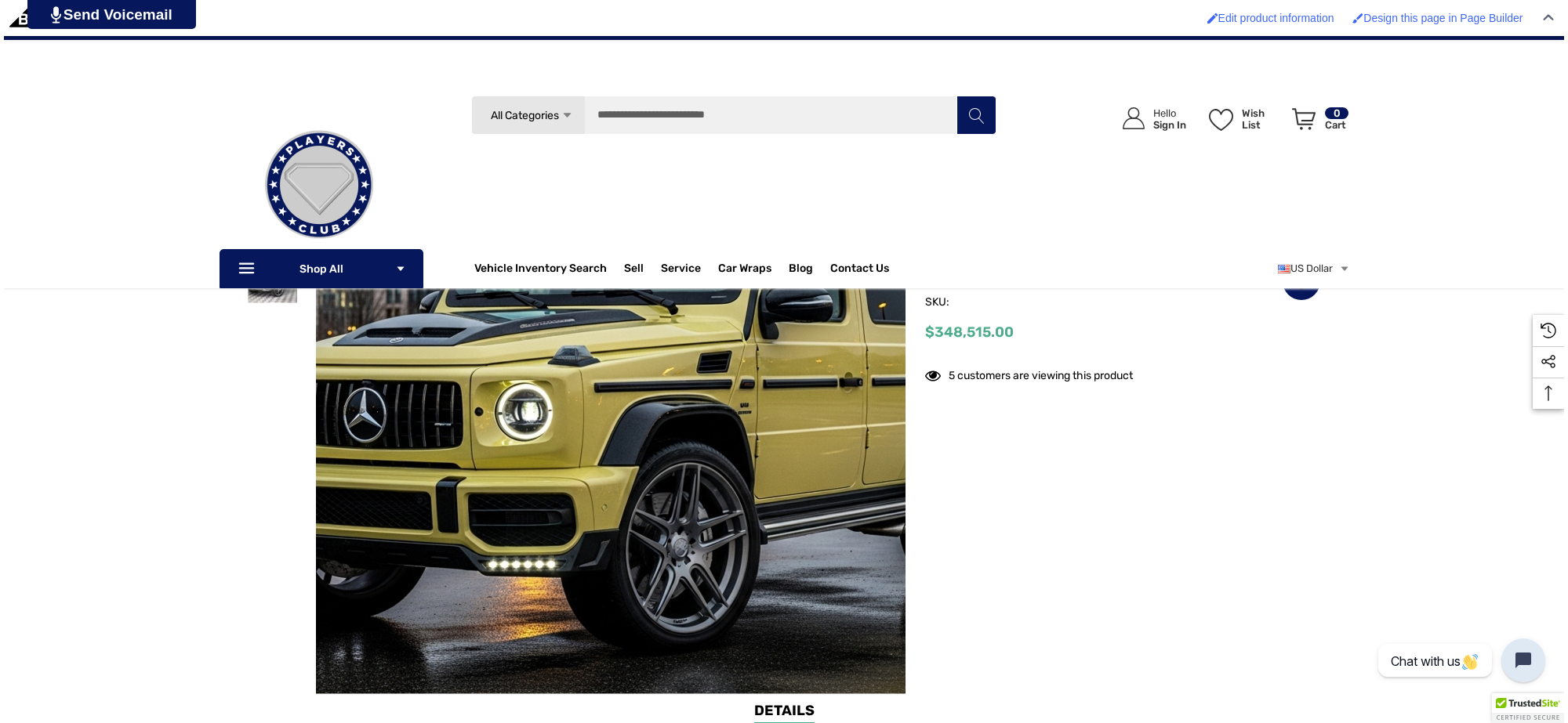
scroll to position [294, 0]
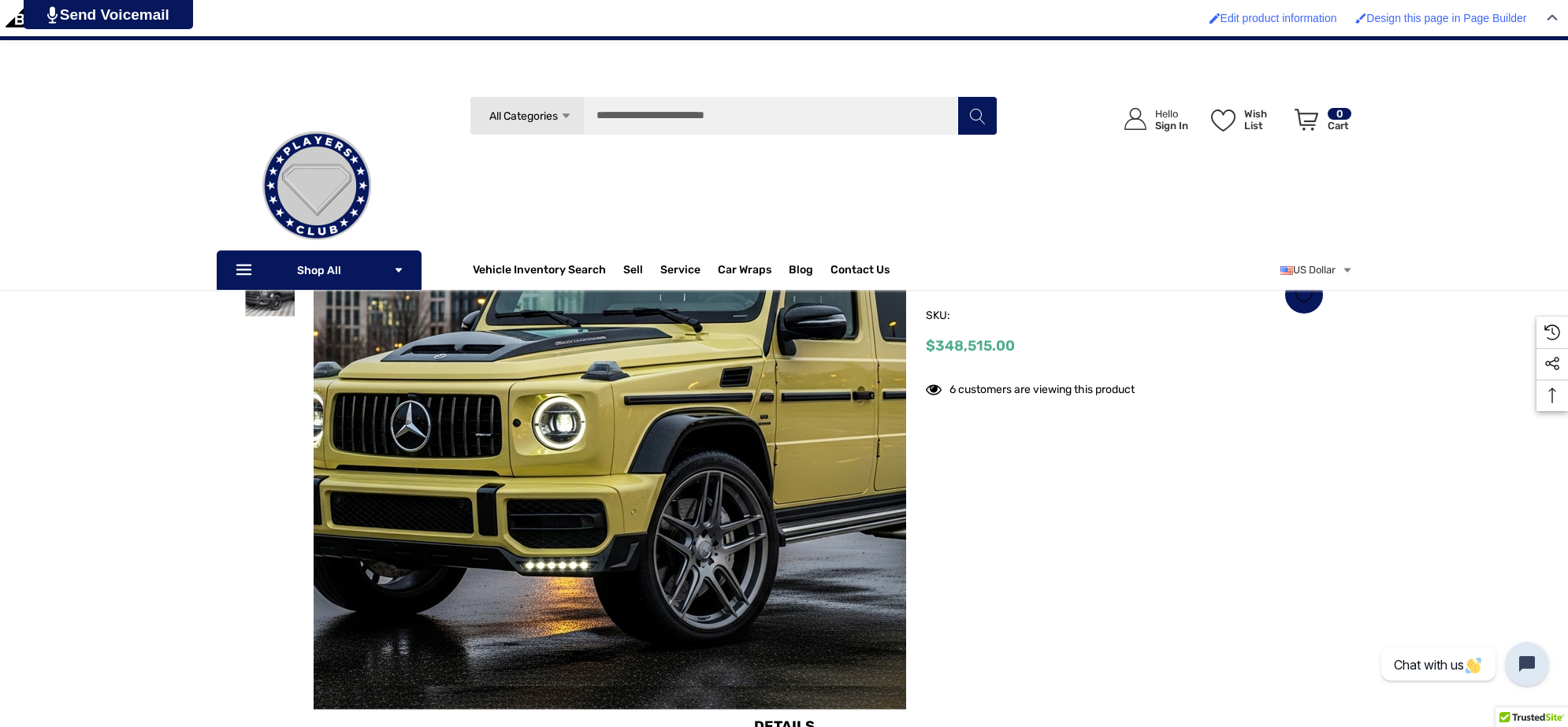
click at [567, 384] on img at bounding box center [639, 411] width 1009 height 550
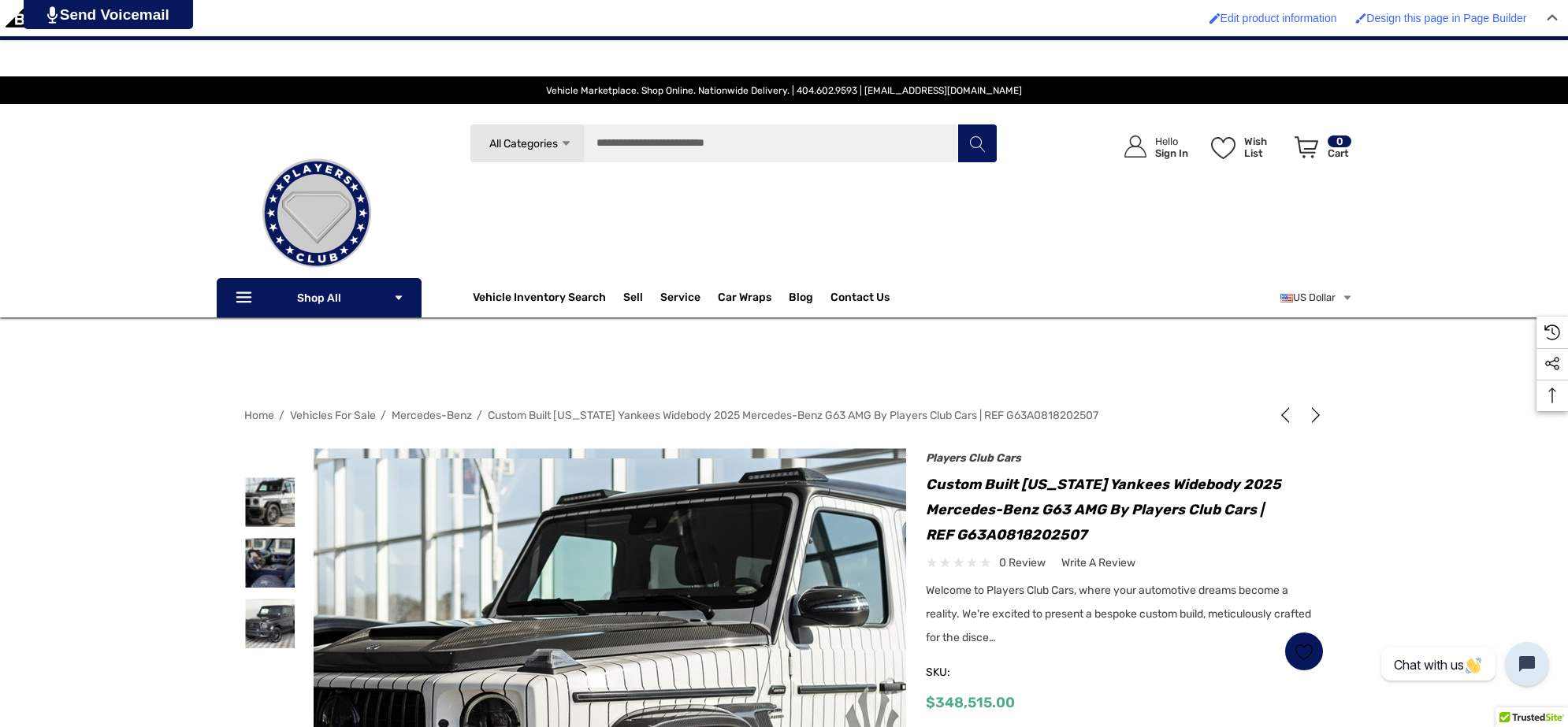
click at [553, 591] on img at bounding box center [650, 732] width 1009 height 550
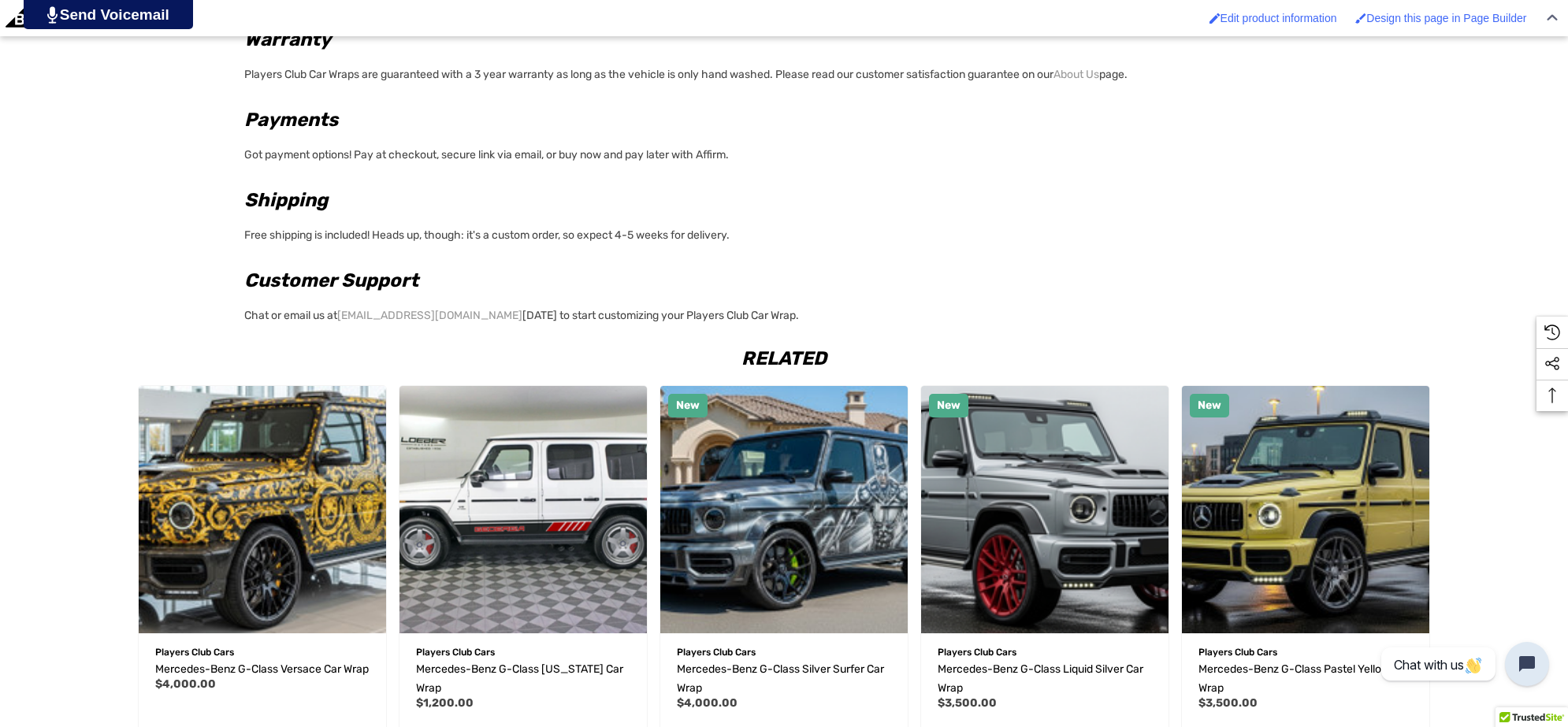
scroll to position [1379, 0]
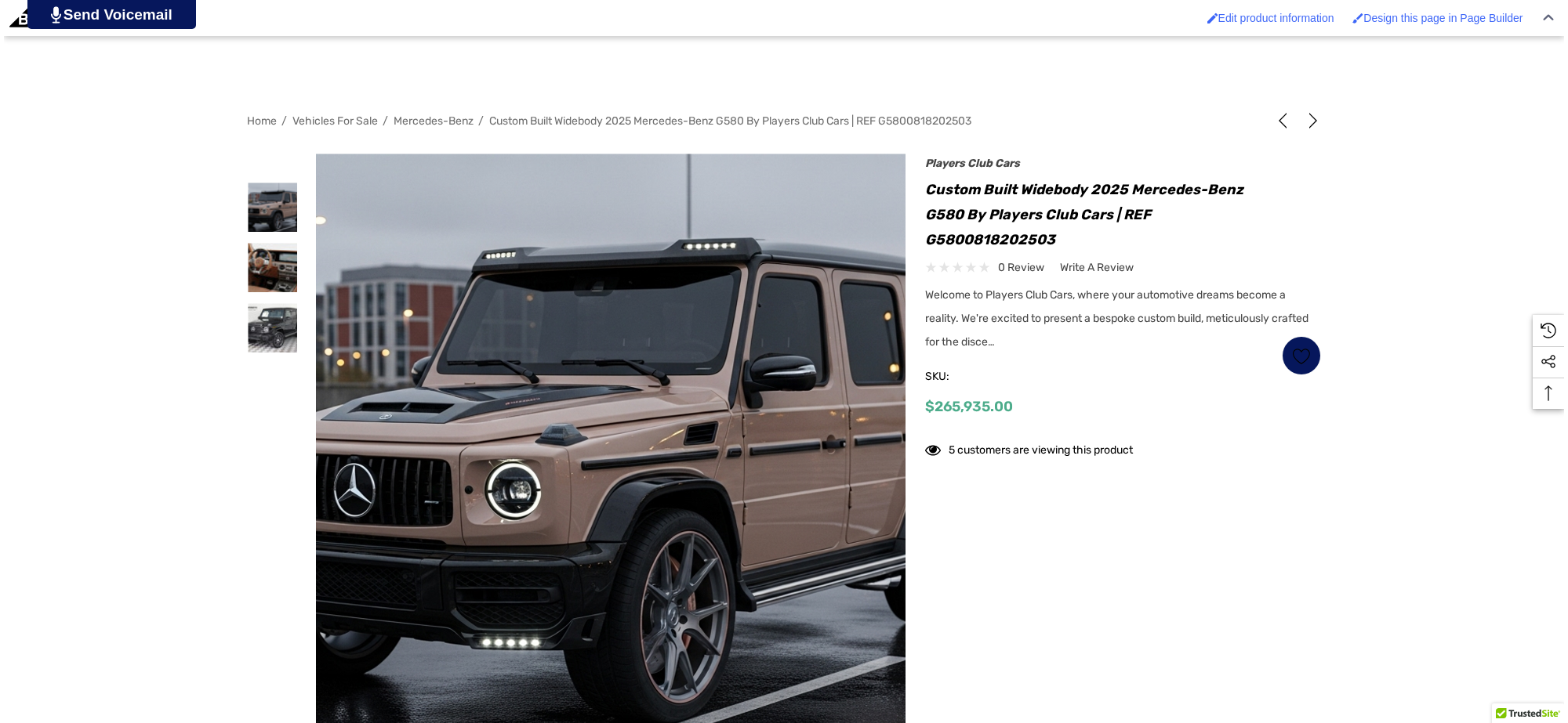
scroll to position [294, 0]
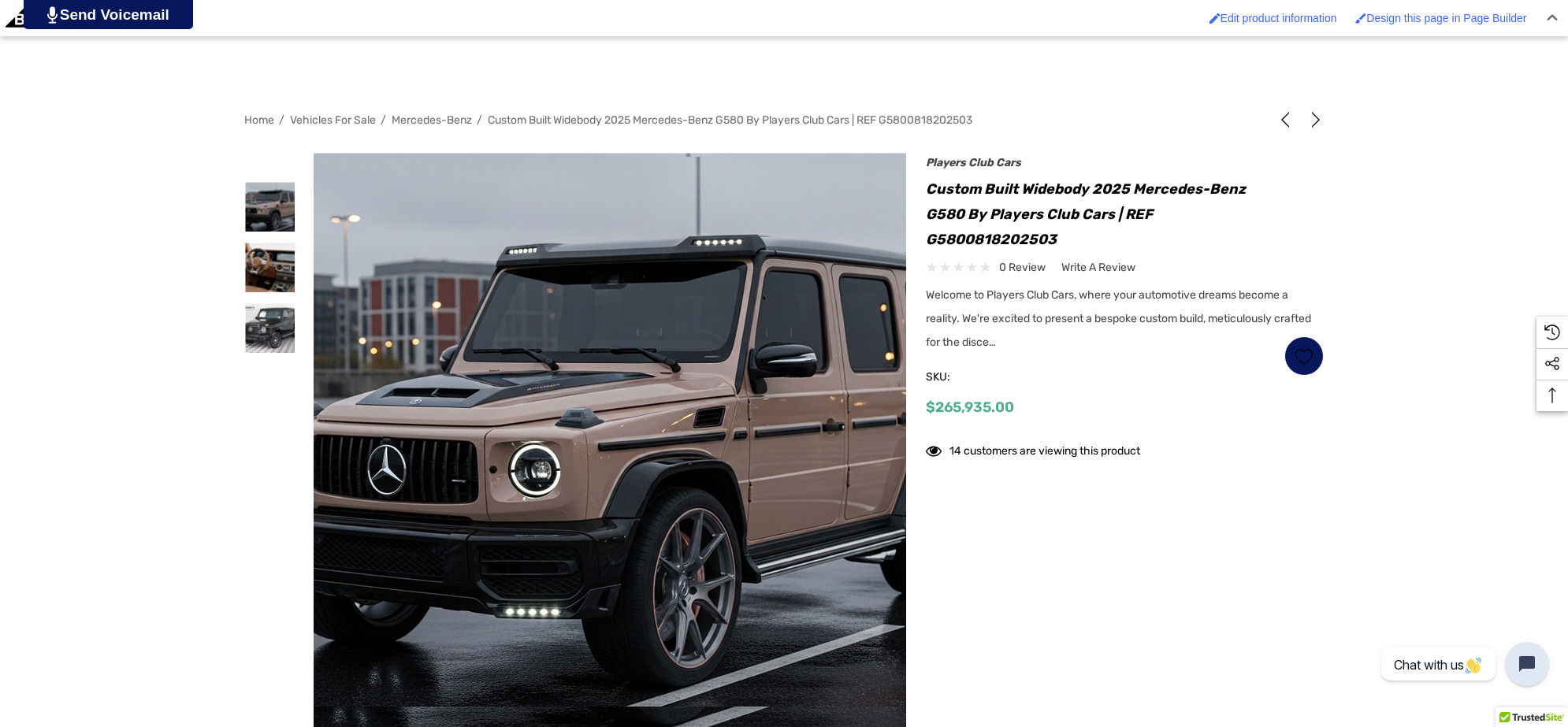
click at [588, 211] on img at bounding box center [626, 431] width 1009 height 550
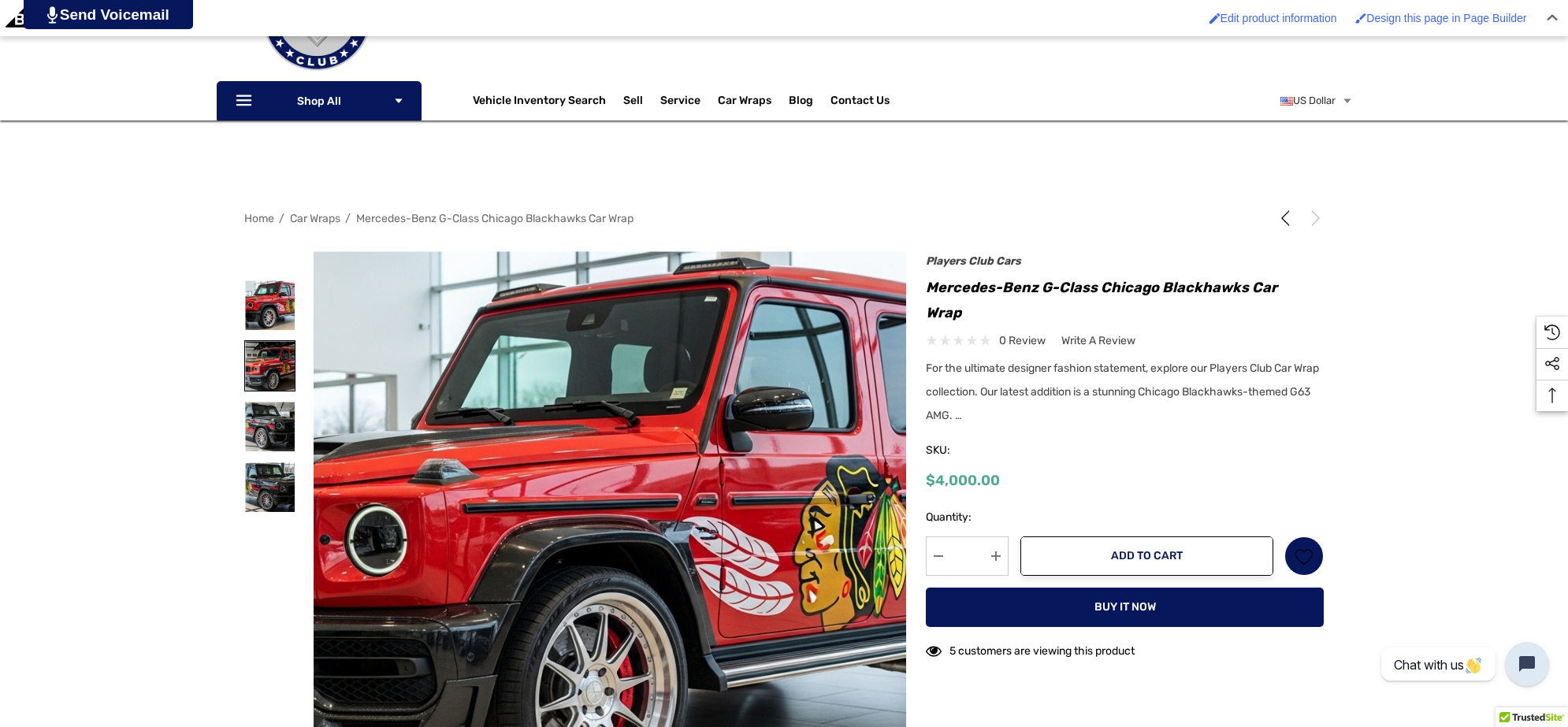
click at [274, 351] on img at bounding box center [270, 366] width 49 height 49
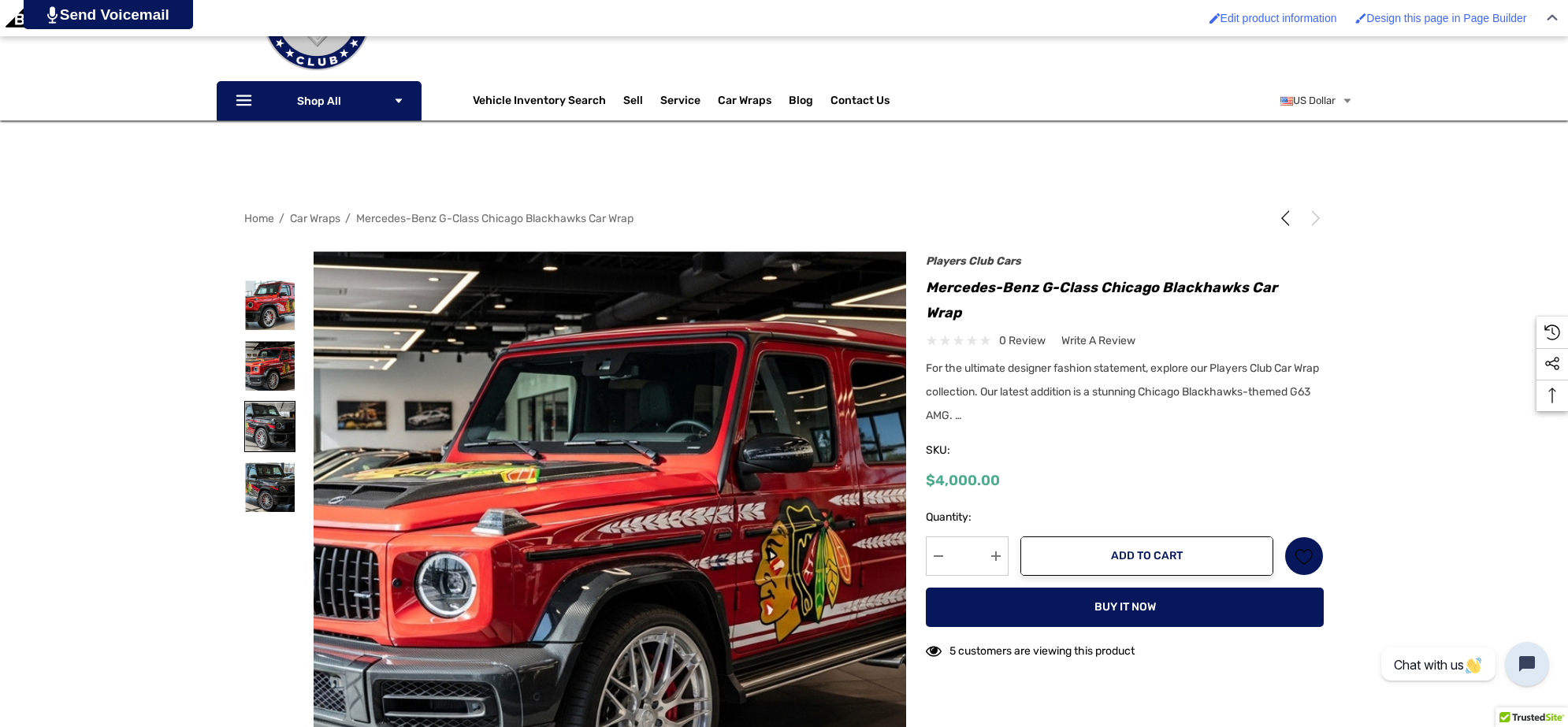
click at [272, 428] on img at bounding box center [270, 426] width 49 height 49
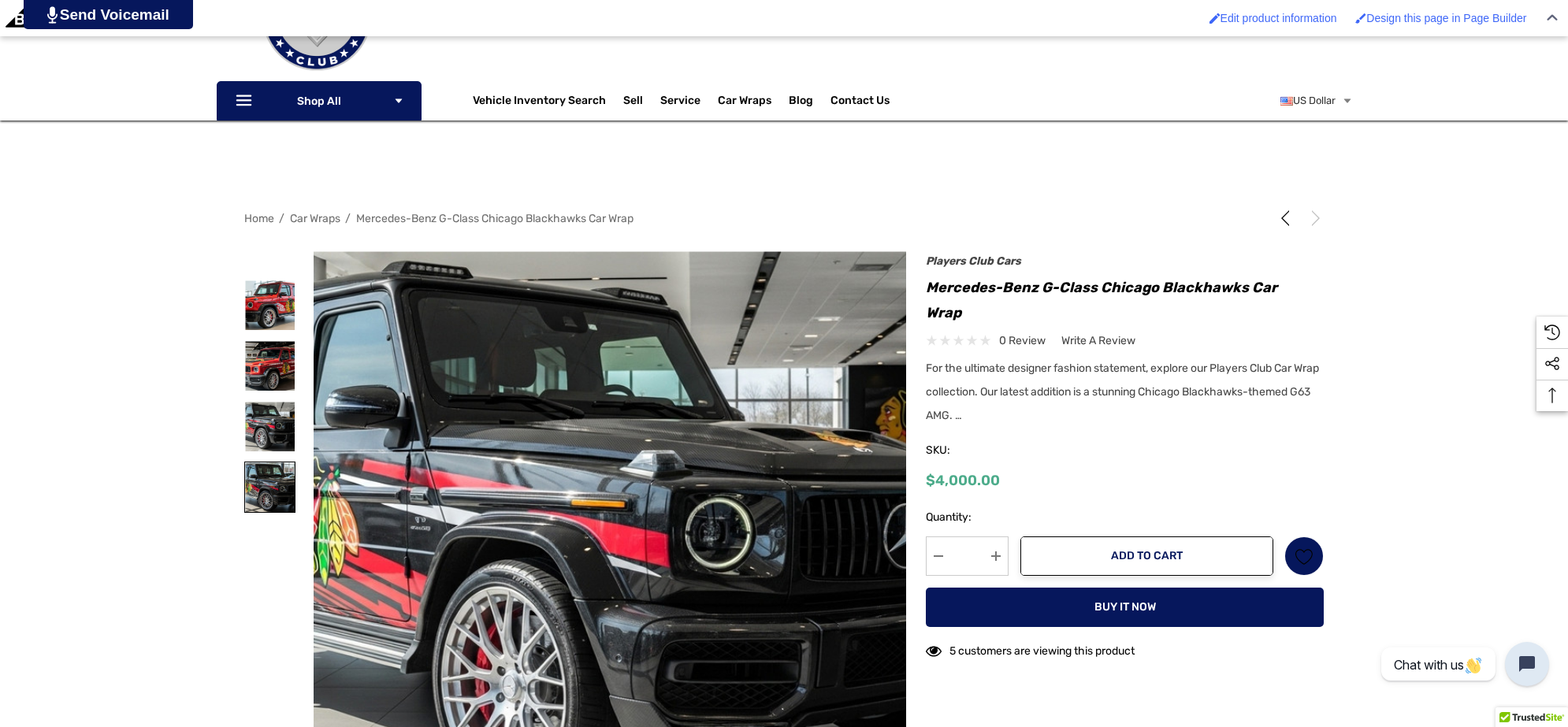
click at [272, 467] on img at bounding box center [270, 487] width 49 height 49
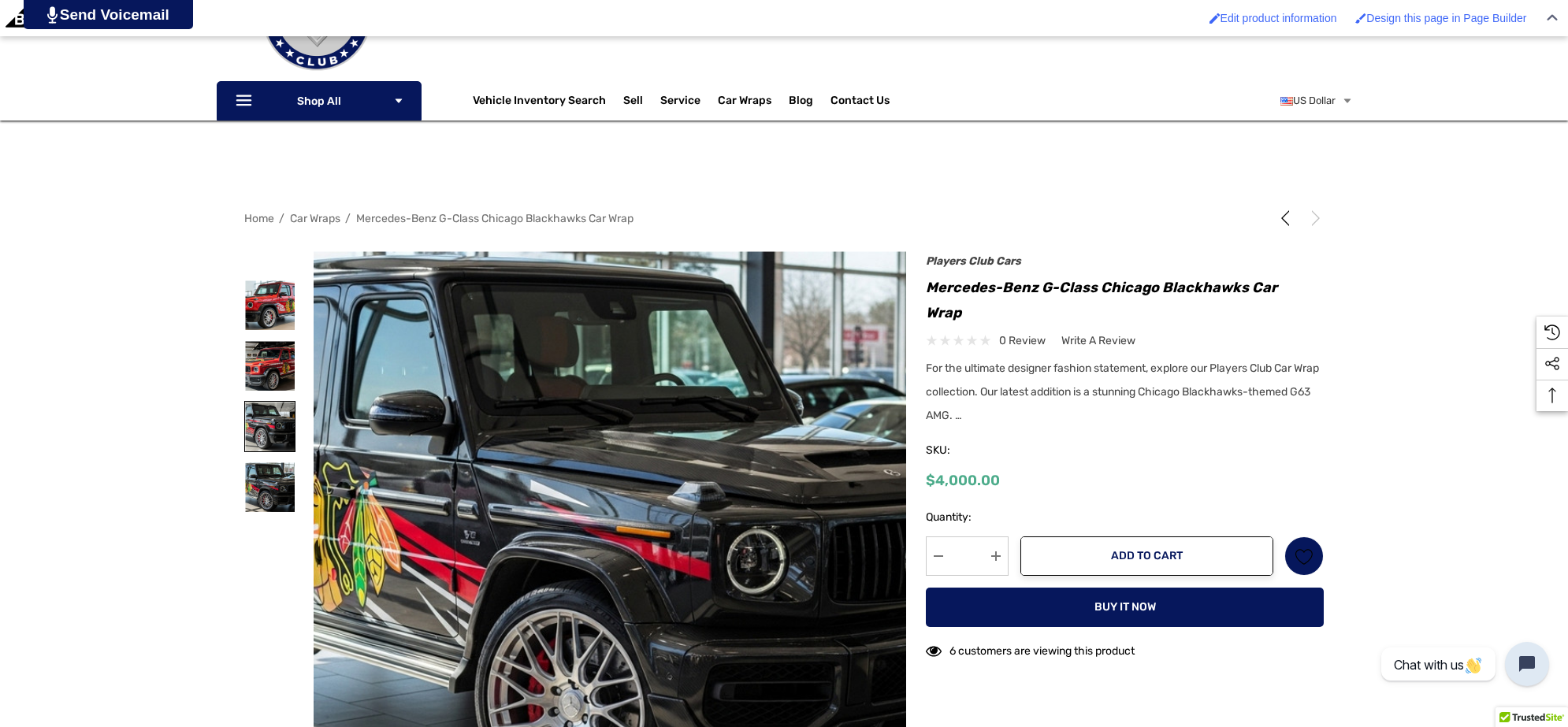
click at [277, 415] on img at bounding box center [270, 426] width 49 height 49
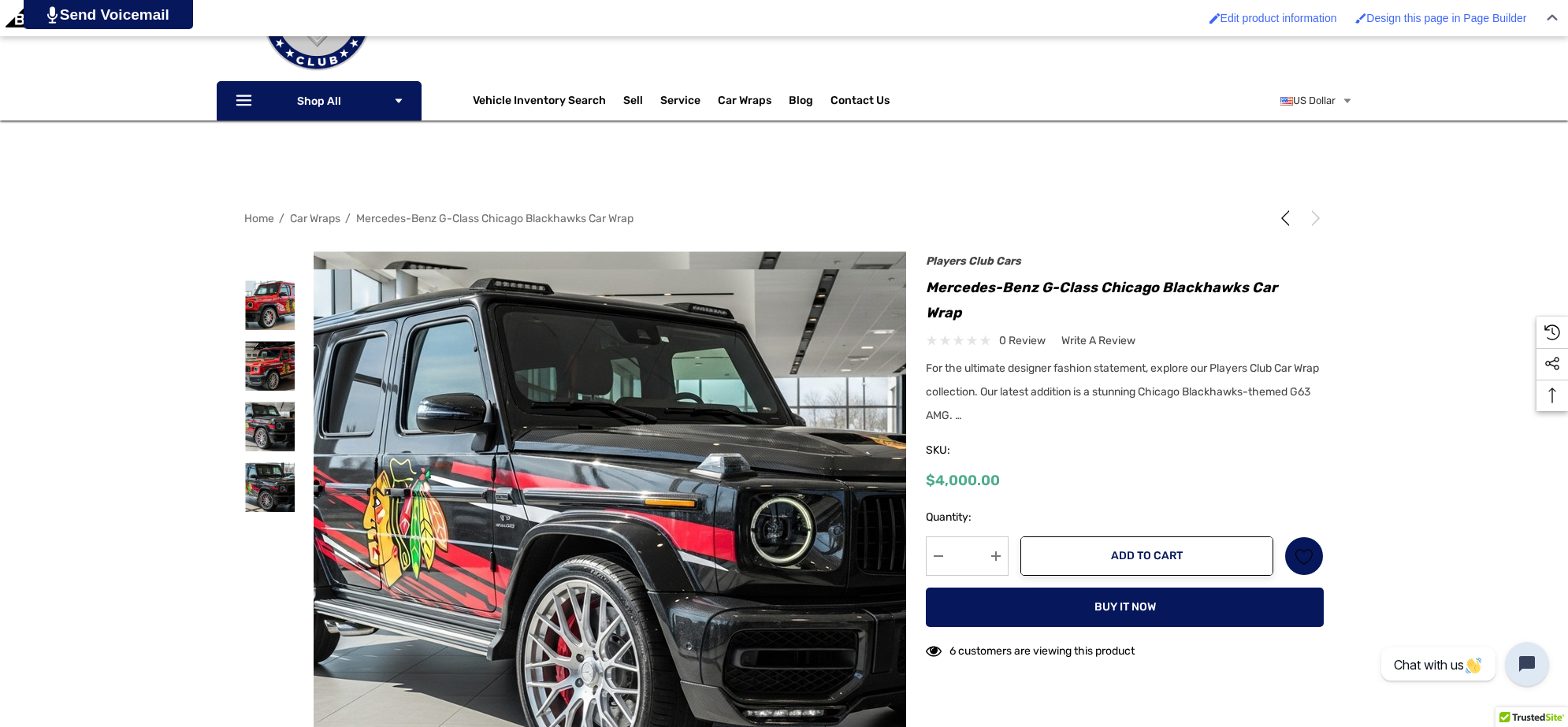
click at [509, 497] on img at bounding box center [681, 544] width 1009 height 550
